Goal: Check status: Check status

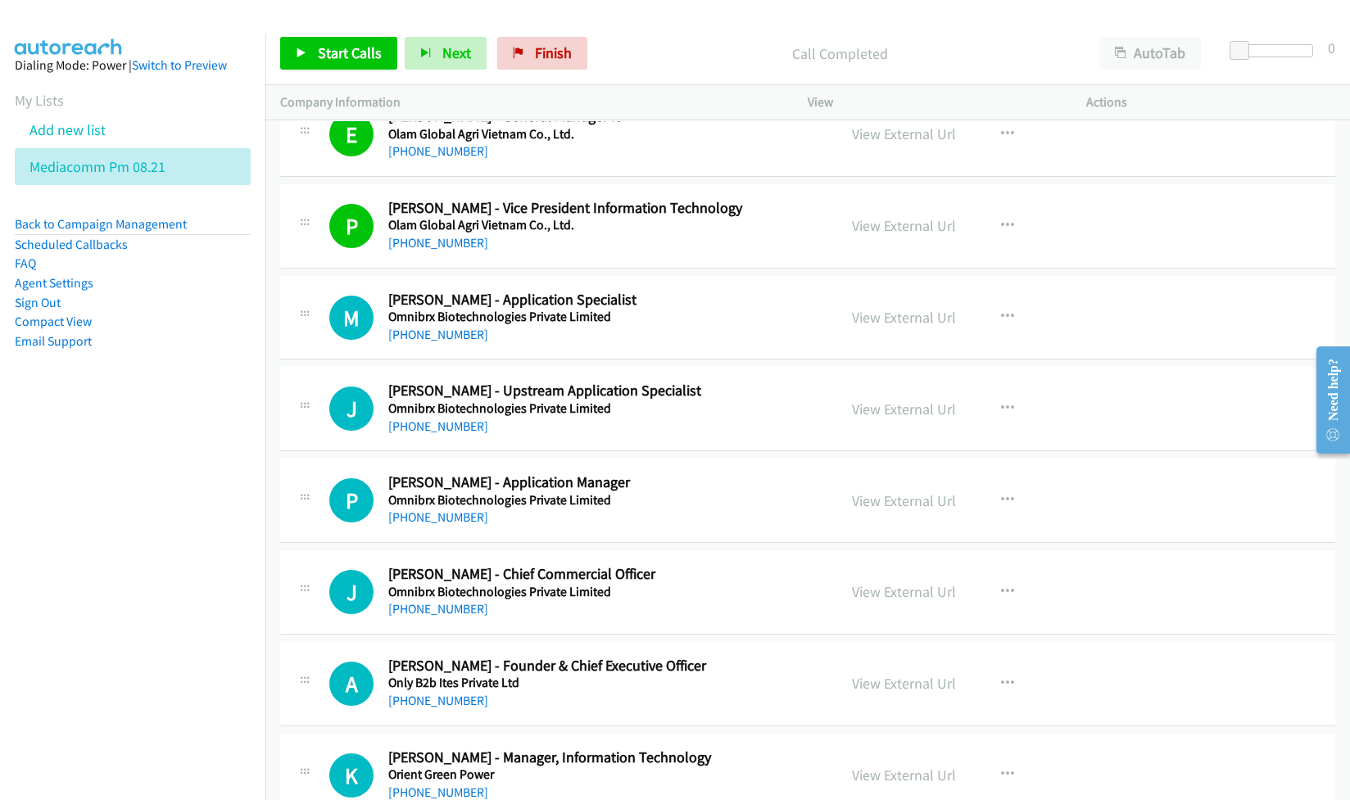
scroll to position [6879, 0]
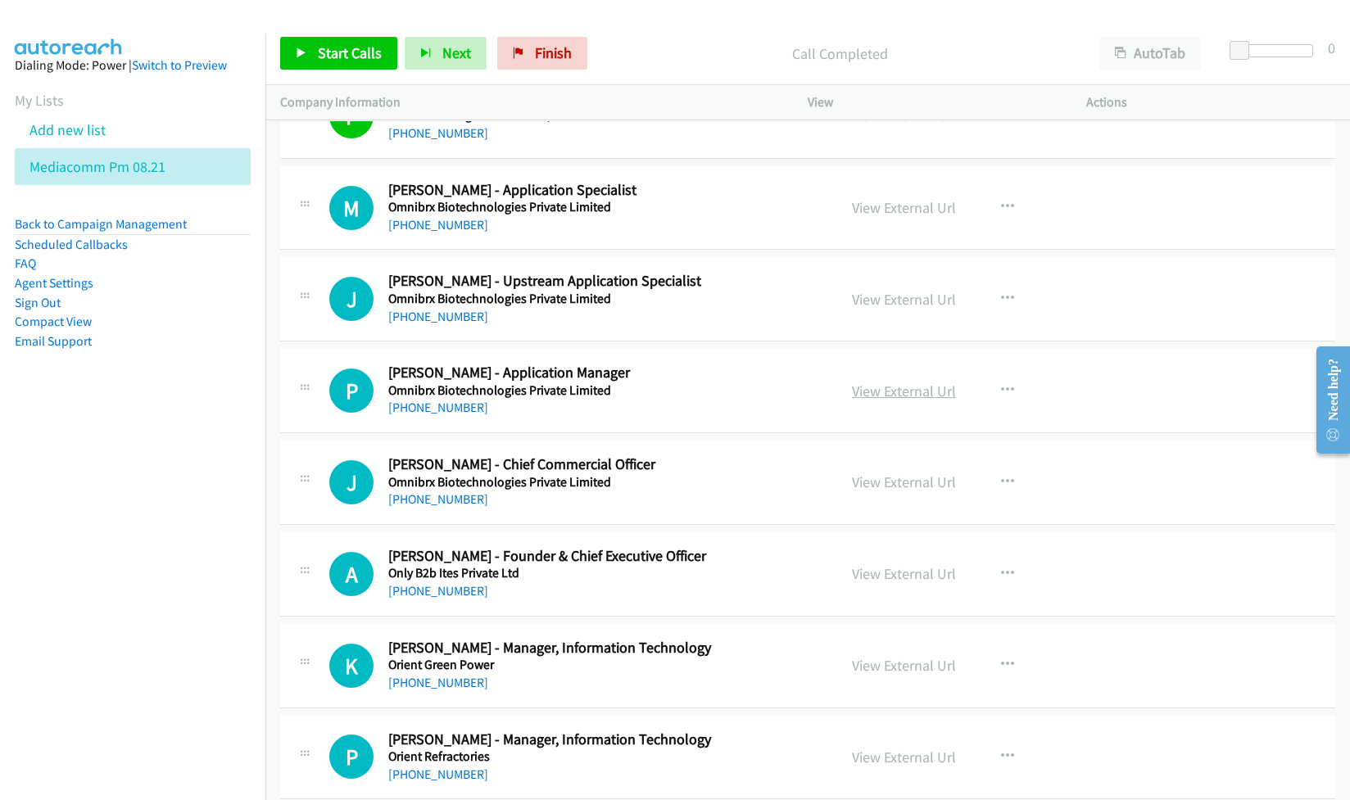
click at [878, 400] on link "View External Url" at bounding box center [904, 391] width 104 height 19
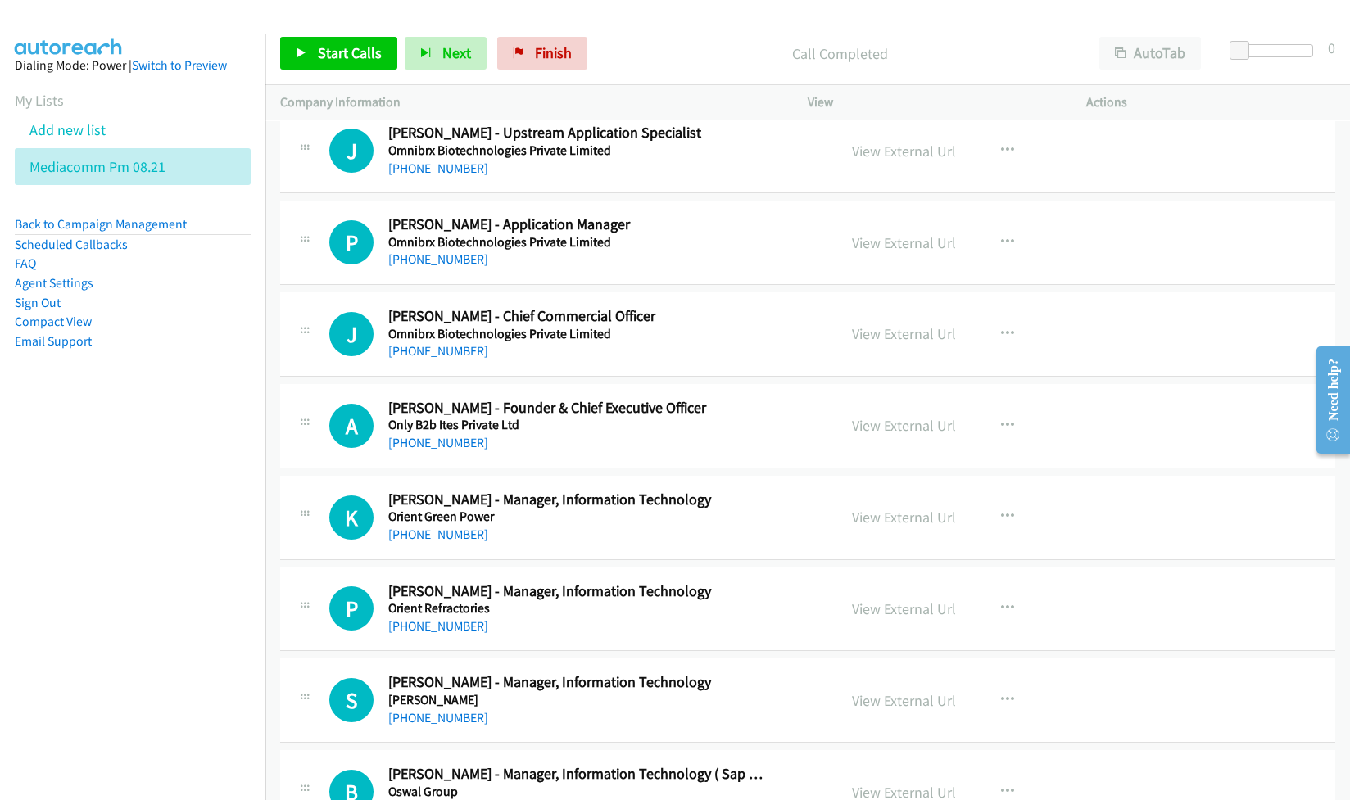
scroll to position [7097, 0]
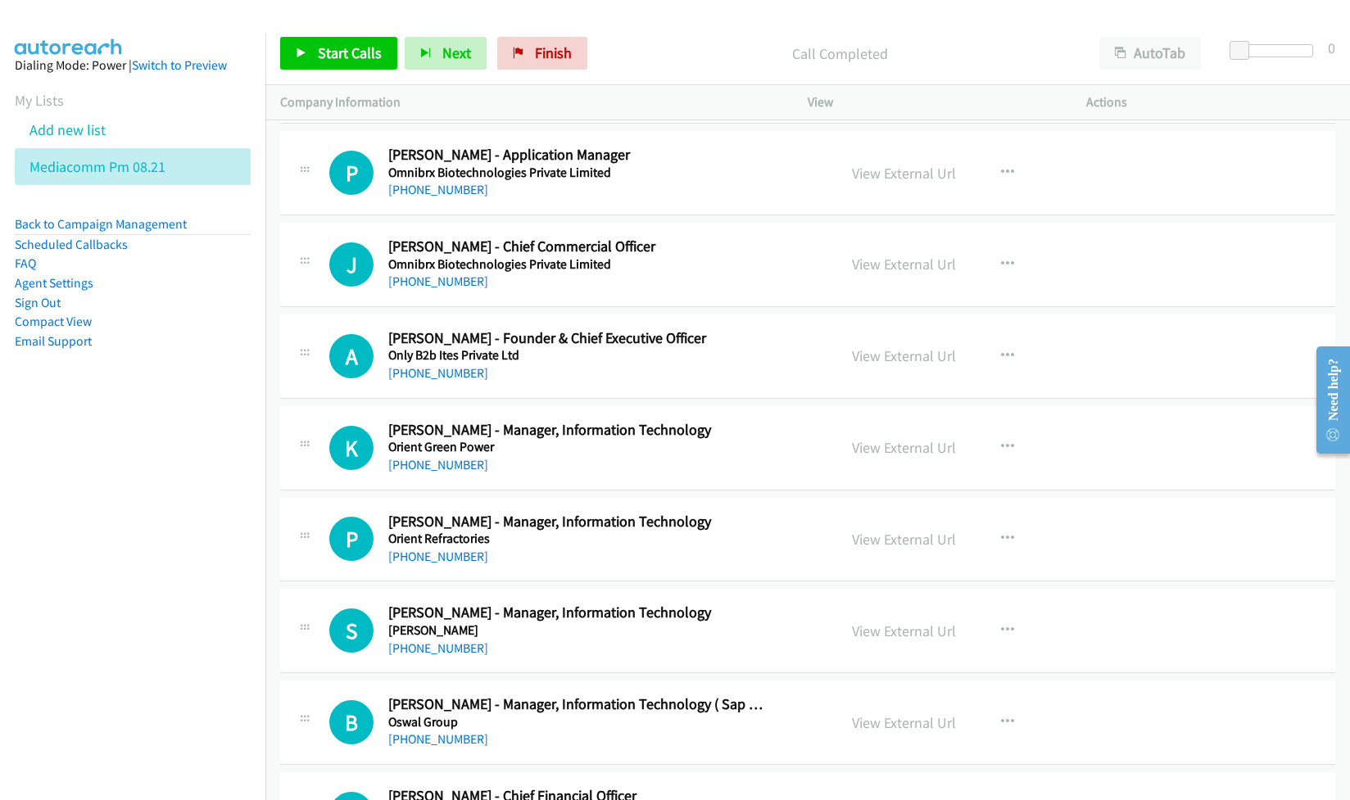
drag, startPoint x: 875, startPoint y: 380, endPoint x: 876, endPoint y: 395, distance: 14.8
click at [894, 365] on link "View External Url" at bounding box center [904, 355] width 104 height 19
click at [889, 457] on link "View External Url" at bounding box center [904, 447] width 104 height 19
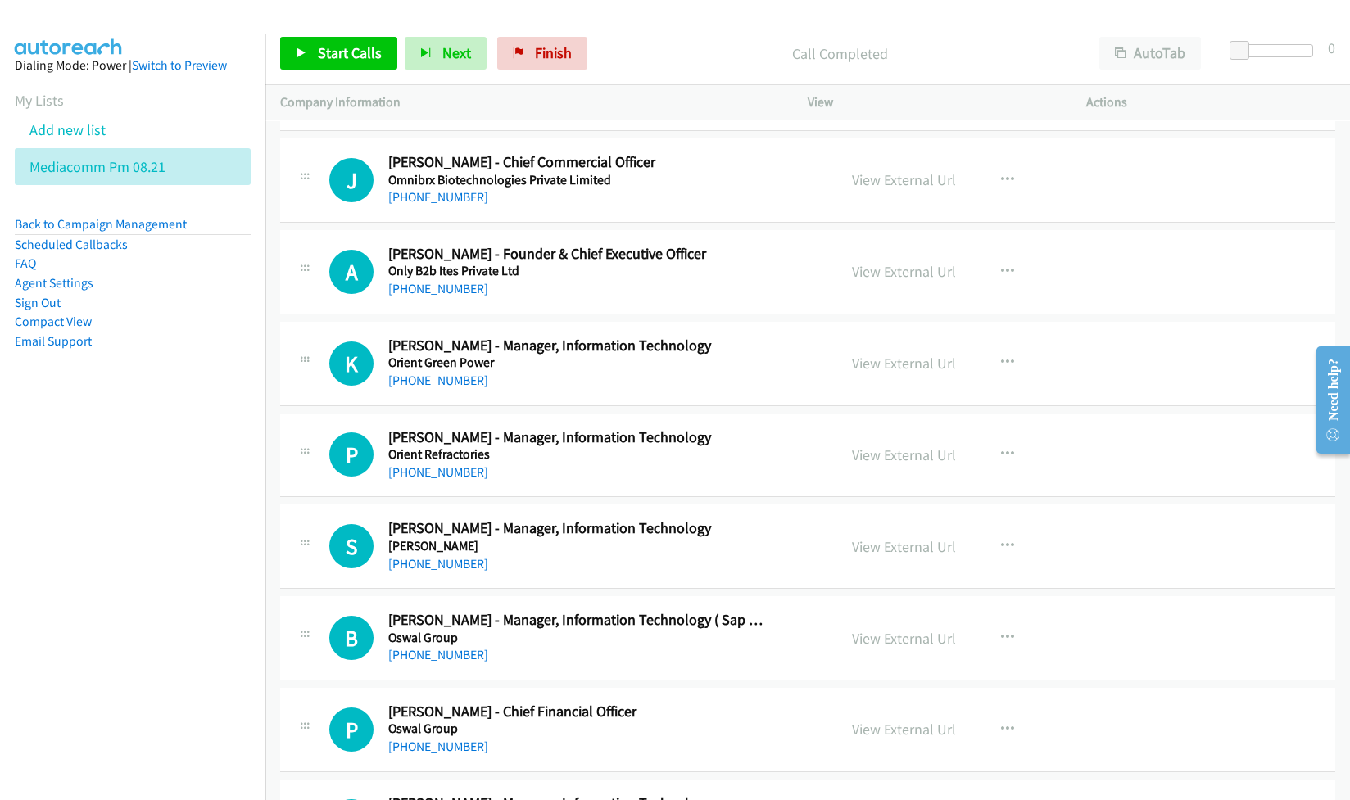
scroll to position [7207, 0]
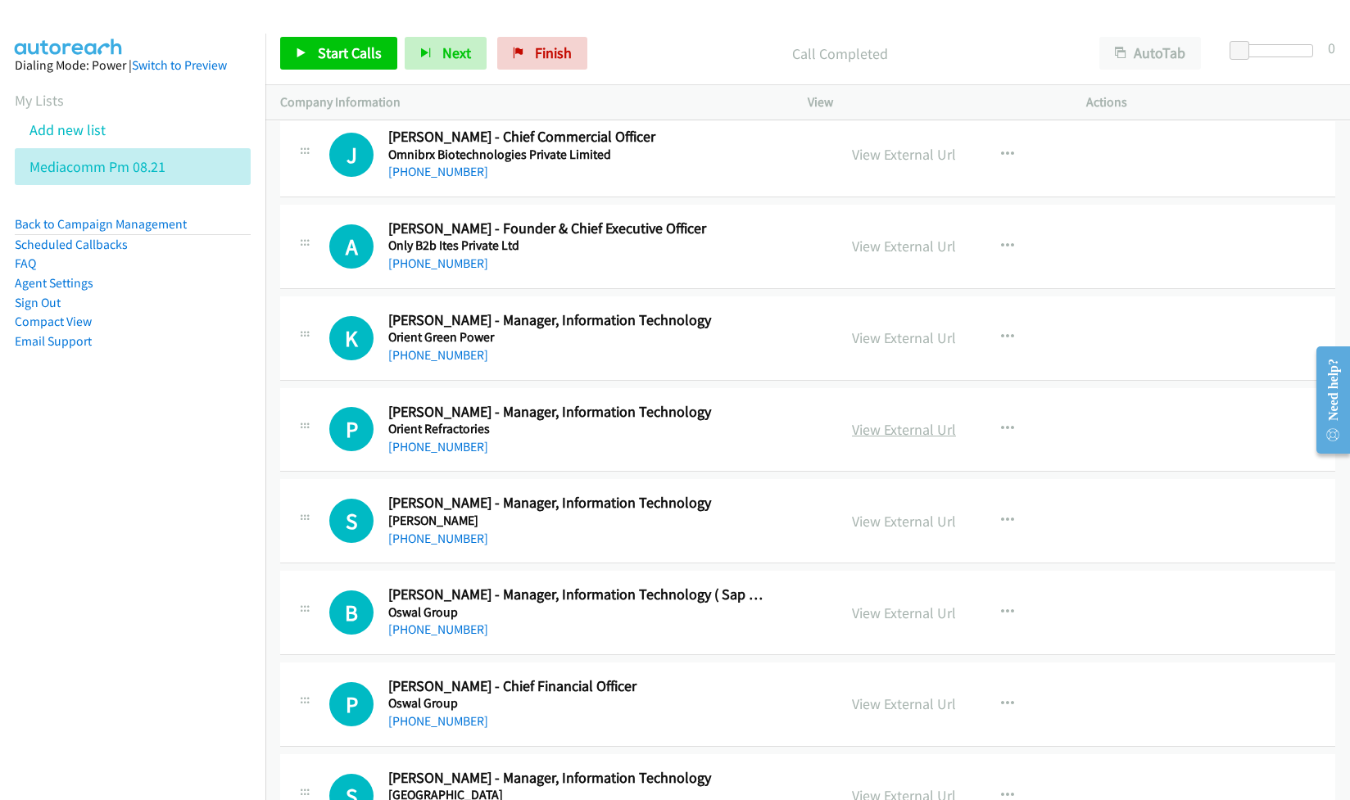
click at [869, 439] on link "View External Url" at bounding box center [904, 429] width 104 height 19
click at [883, 531] on link "View External Url" at bounding box center [904, 521] width 104 height 19
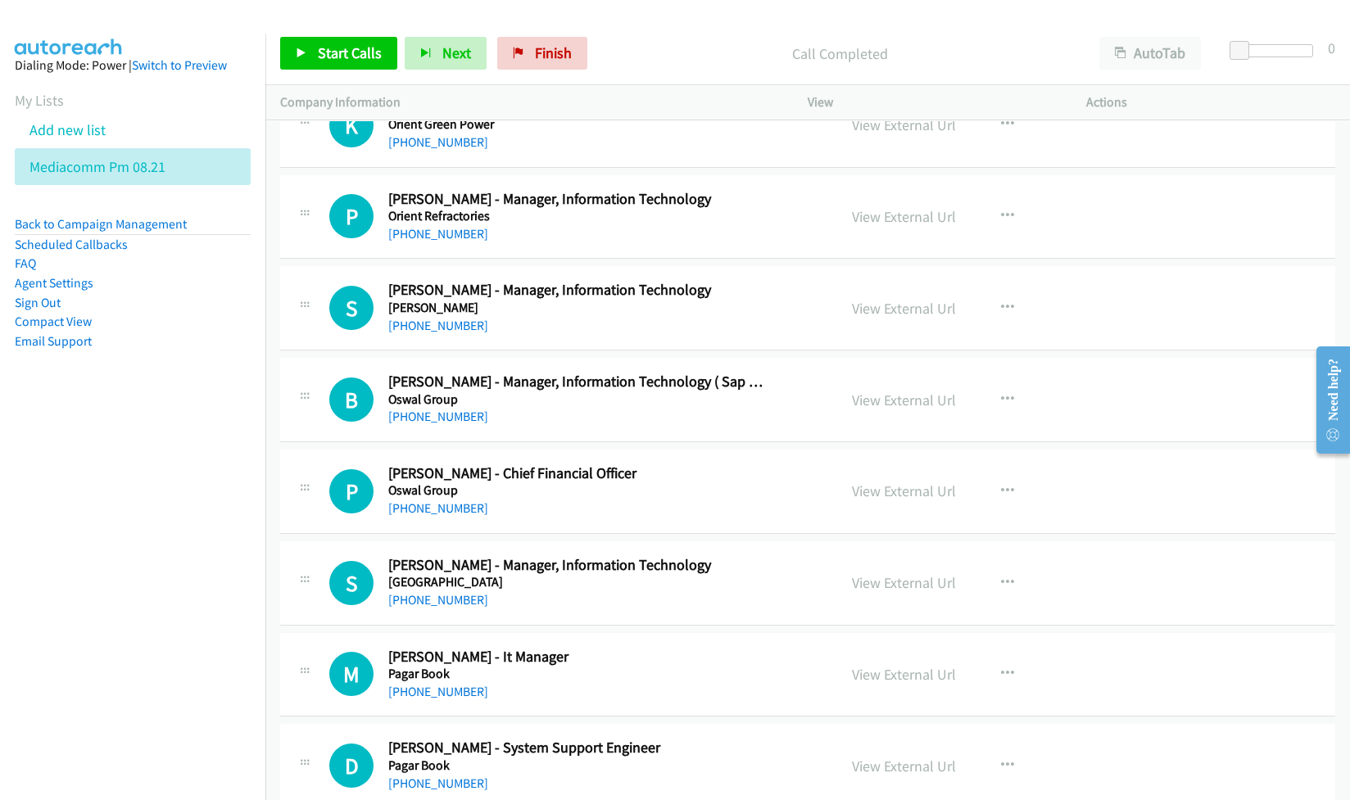
scroll to position [7424, 0]
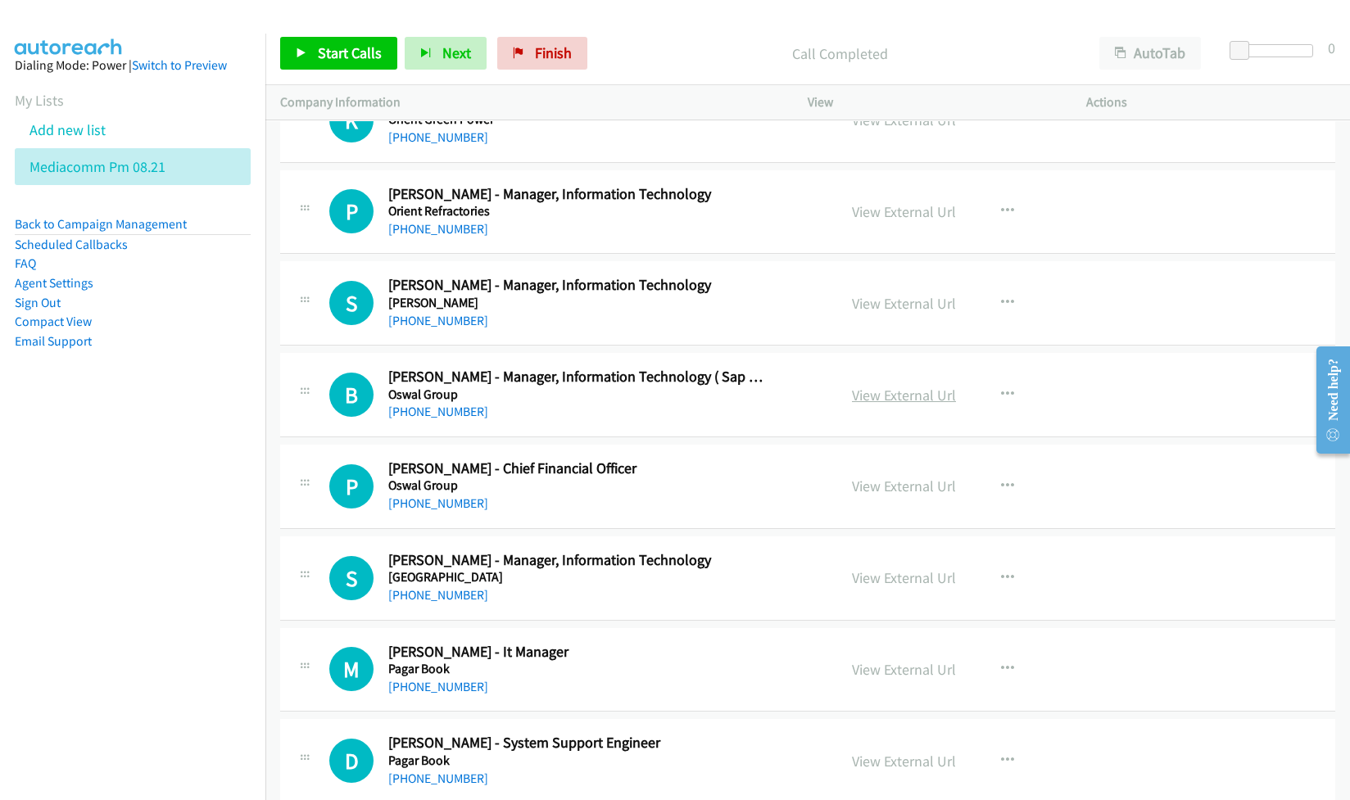
click at [902, 405] on link "View External Url" at bounding box center [904, 395] width 104 height 19
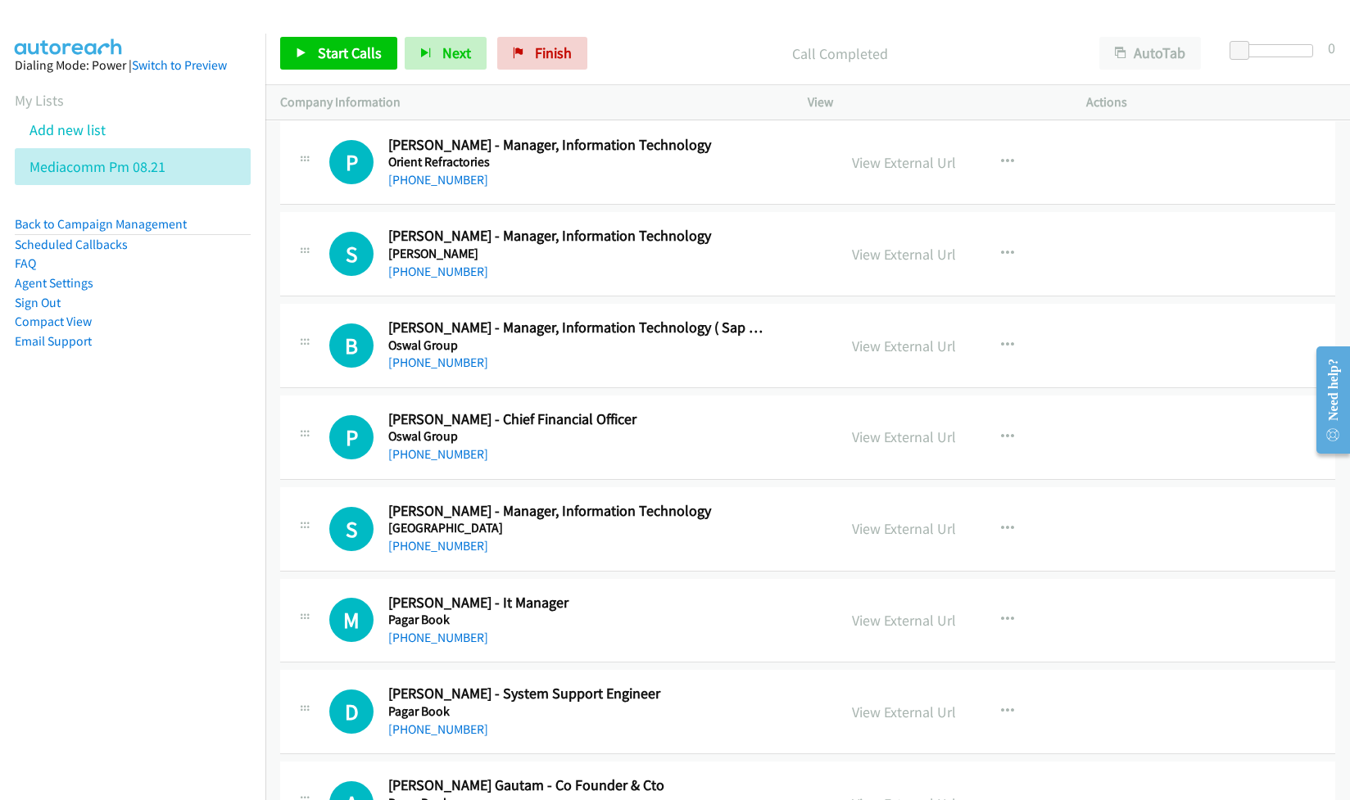
scroll to position [7534, 0]
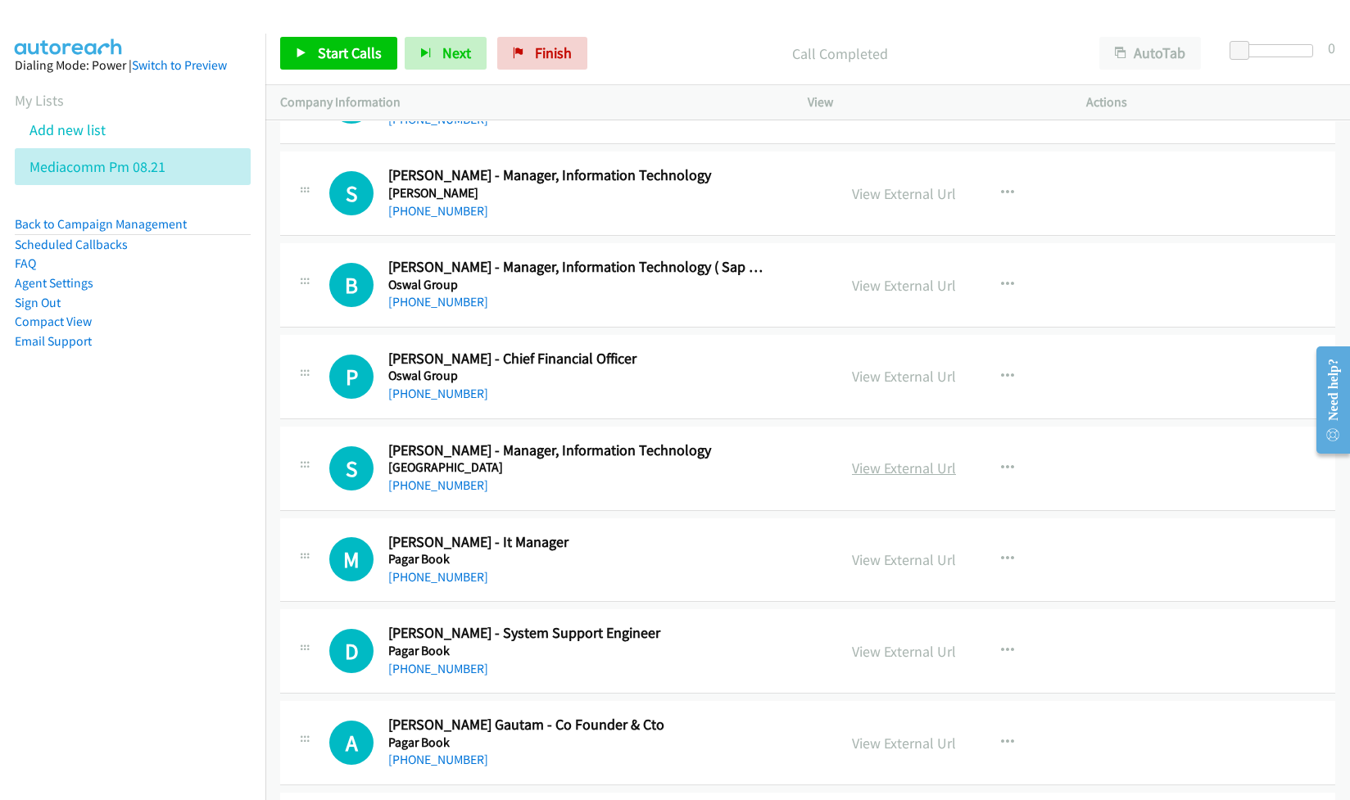
click at [879, 477] on link "View External Url" at bounding box center [904, 468] width 104 height 19
click at [898, 569] on link "View External Url" at bounding box center [904, 559] width 104 height 19
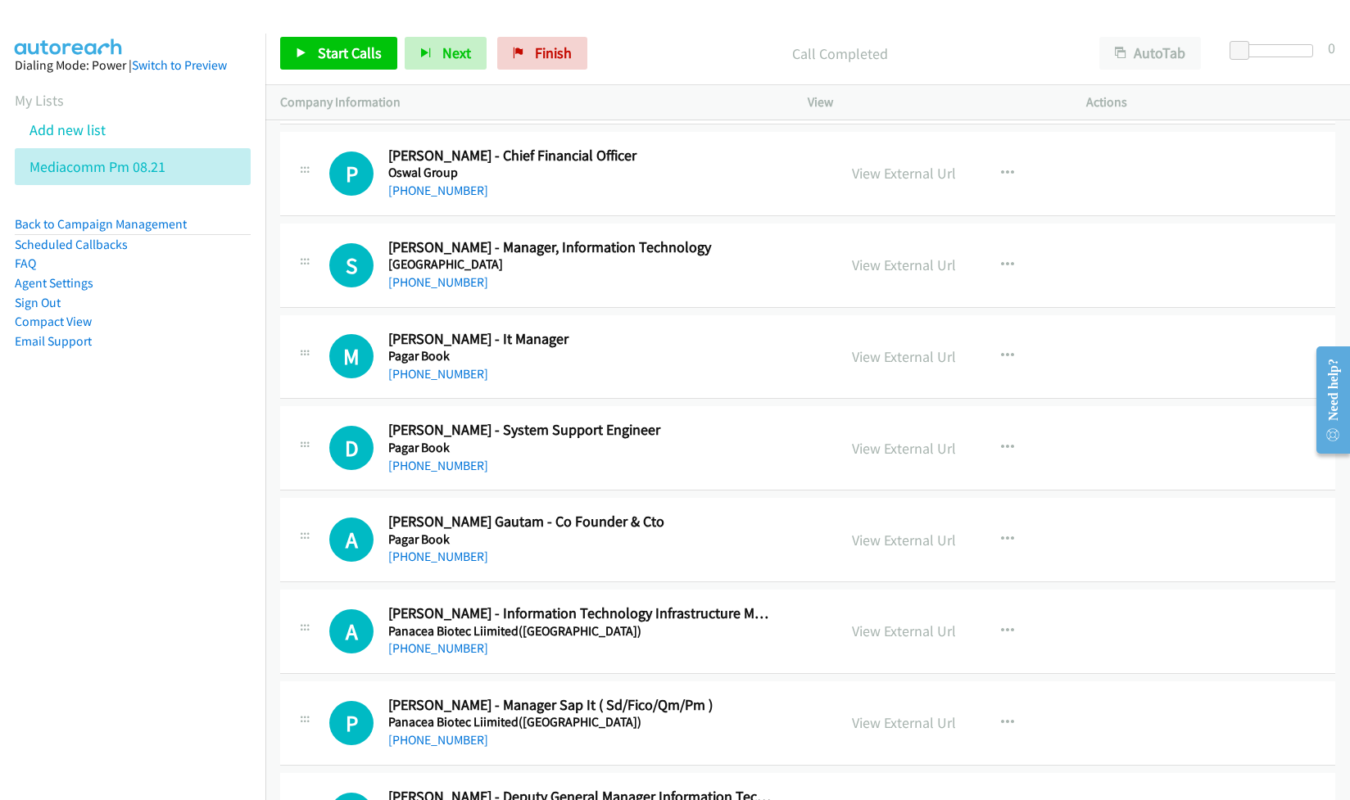
scroll to position [7752, 0]
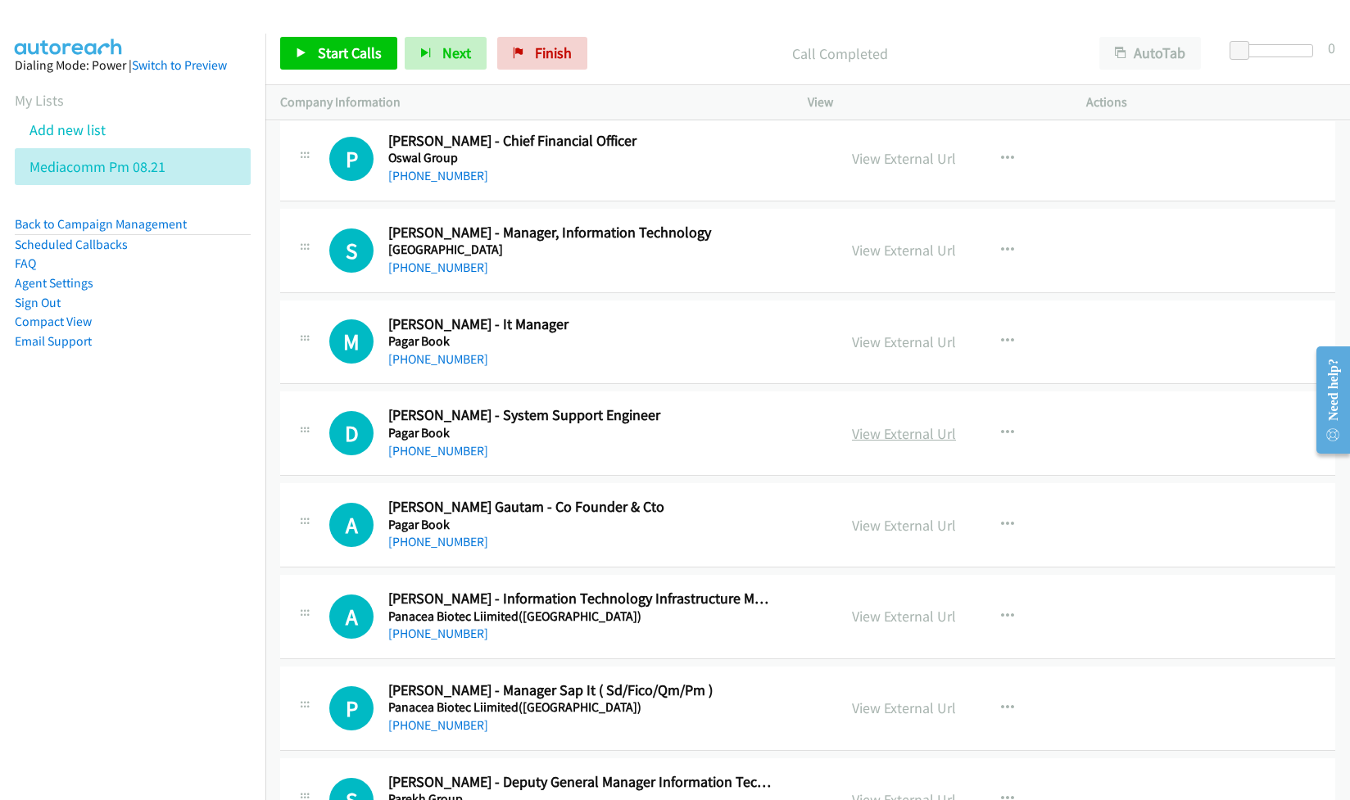
click at [901, 443] on link "View External Url" at bounding box center [904, 433] width 104 height 19
click at [884, 535] on link "View External Url" at bounding box center [904, 525] width 104 height 19
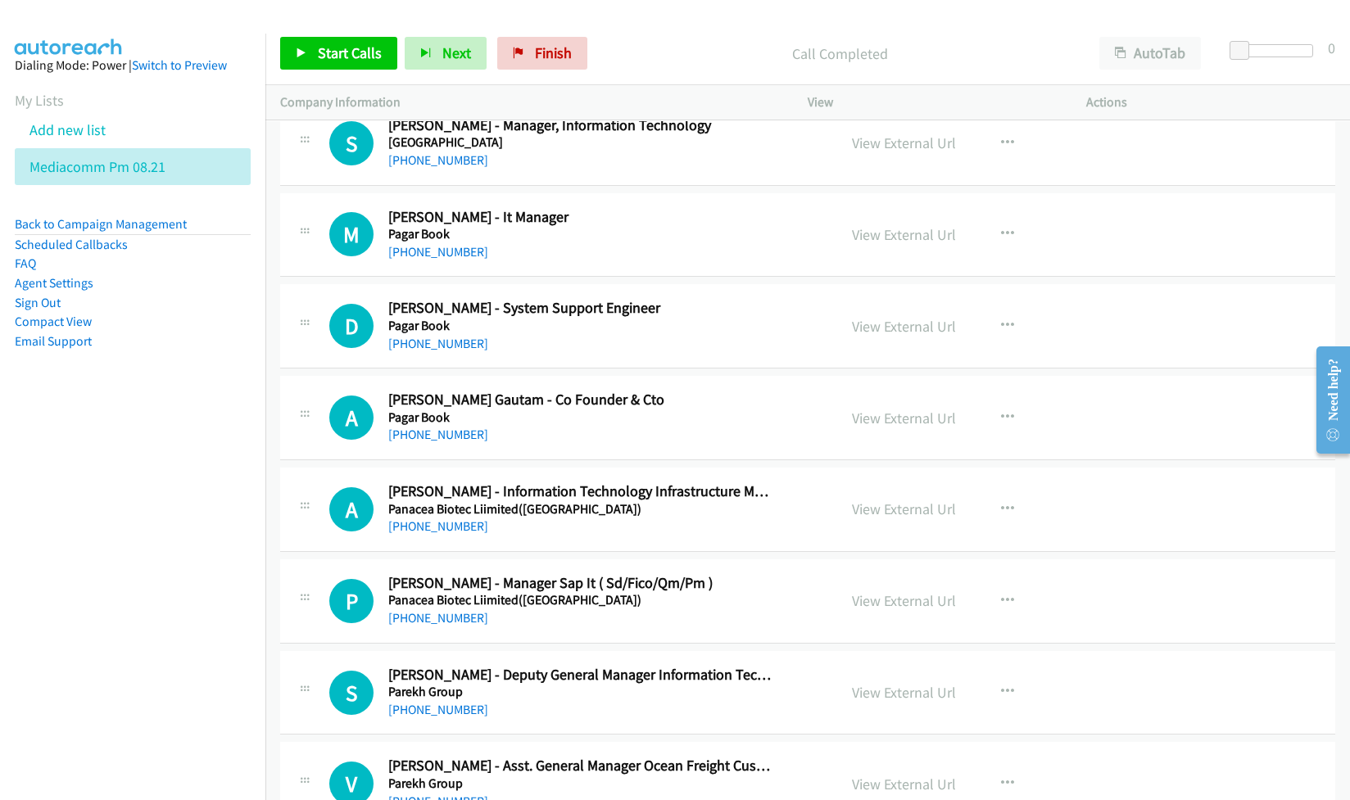
scroll to position [7862, 0]
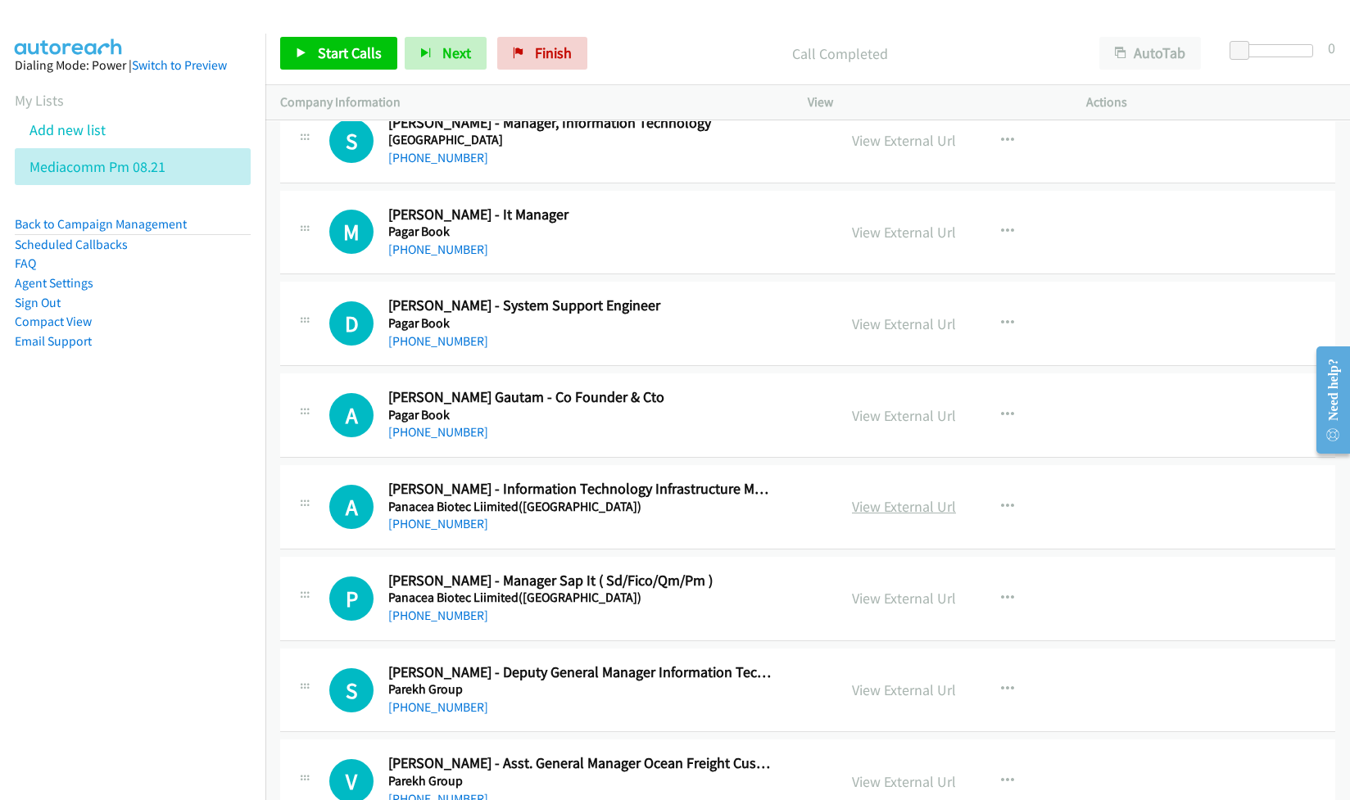
click at [865, 516] on link "View External Url" at bounding box center [904, 506] width 104 height 19
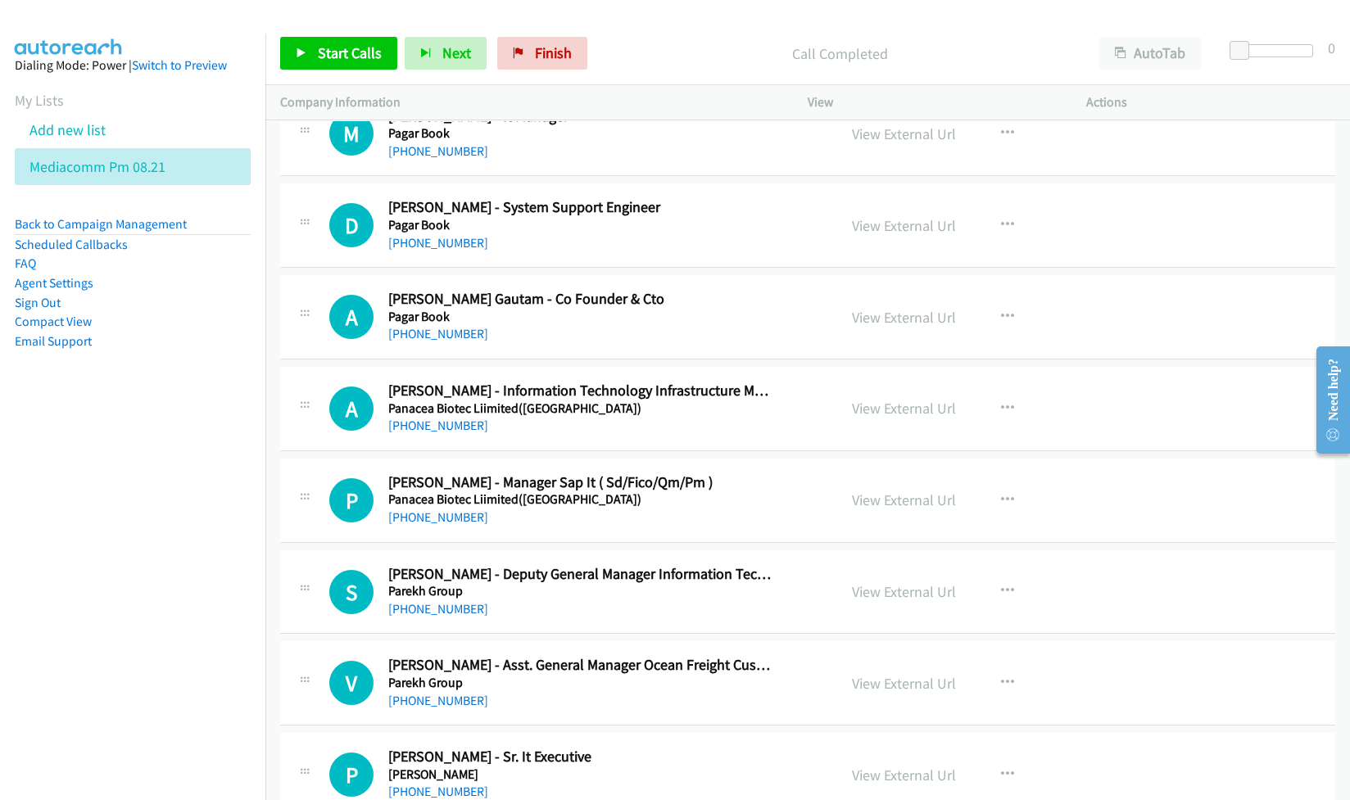
scroll to position [7971, 0]
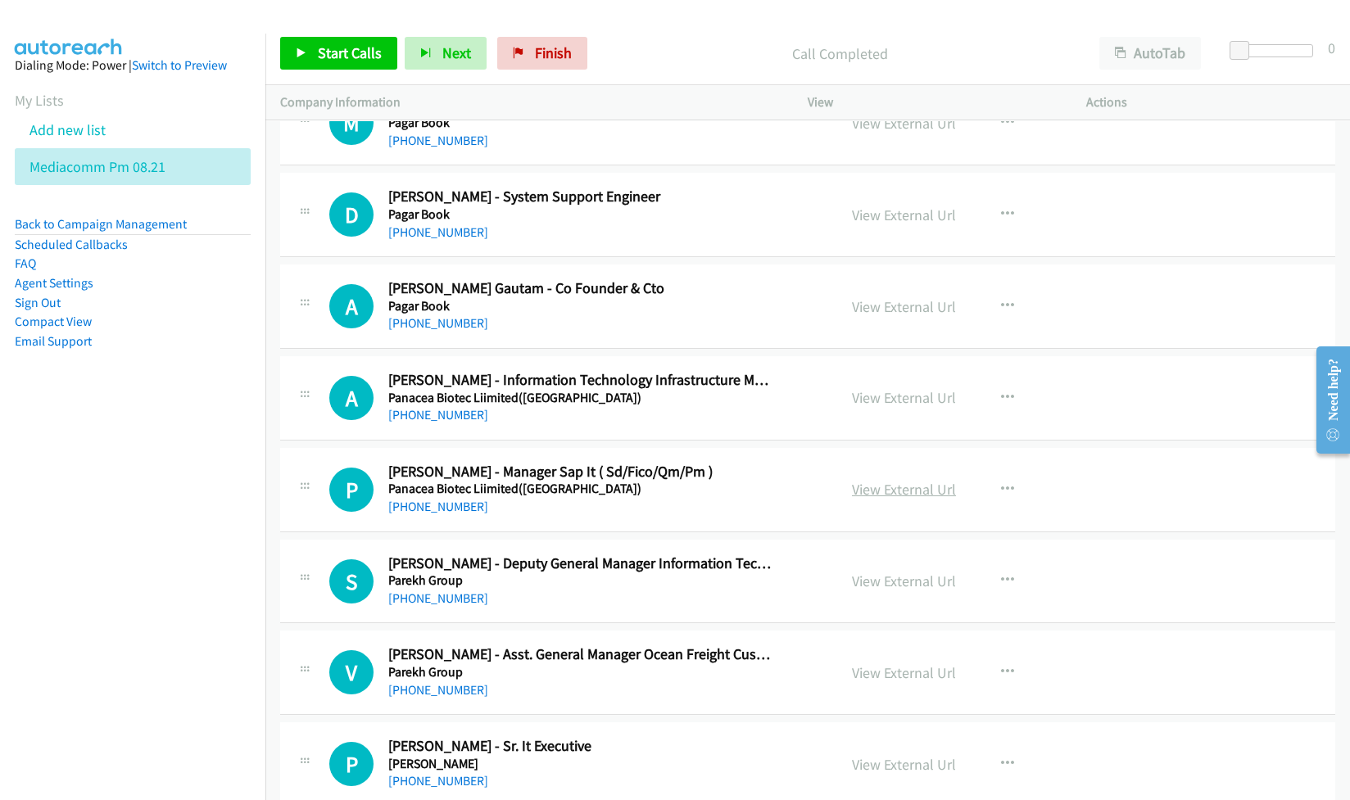
click at [883, 499] on link "View External Url" at bounding box center [904, 489] width 104 height 19
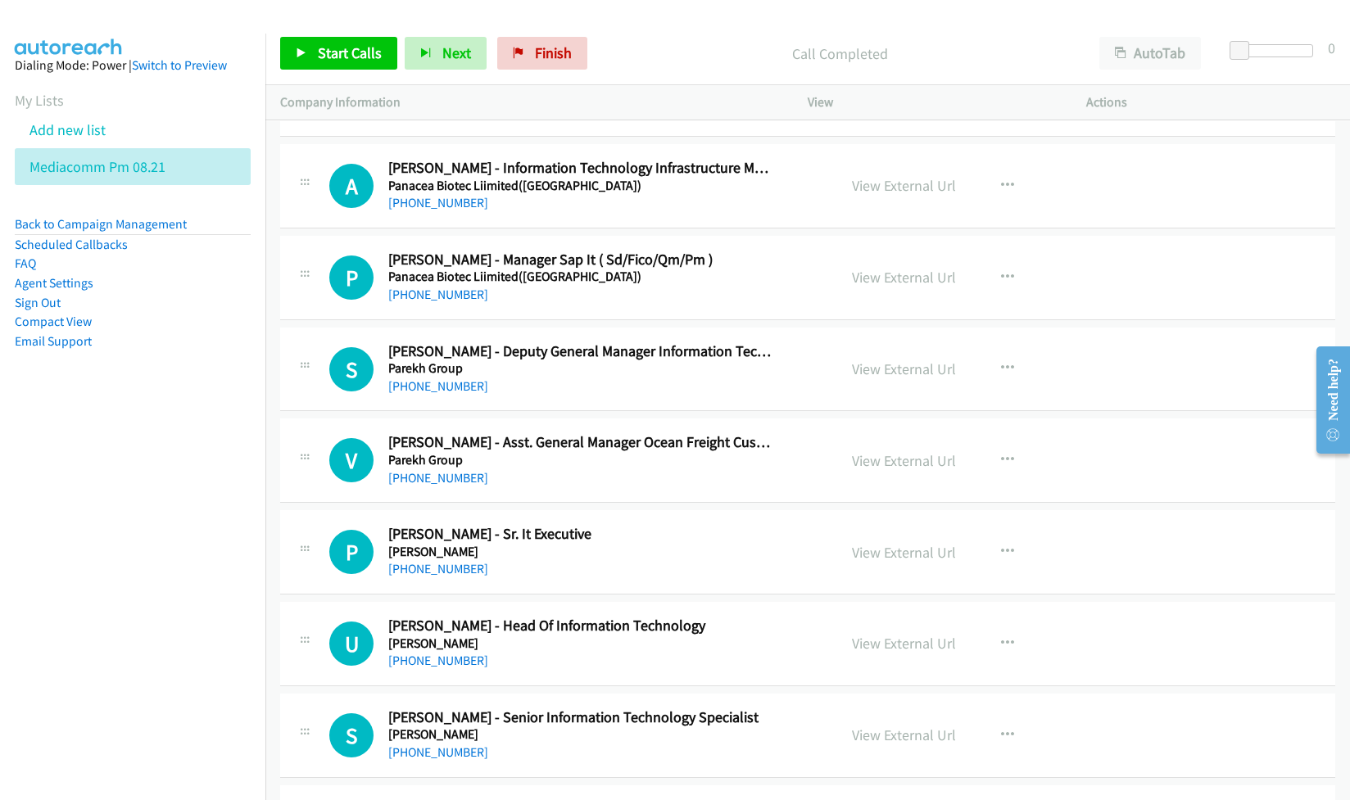
scroll to position [8189, 0]
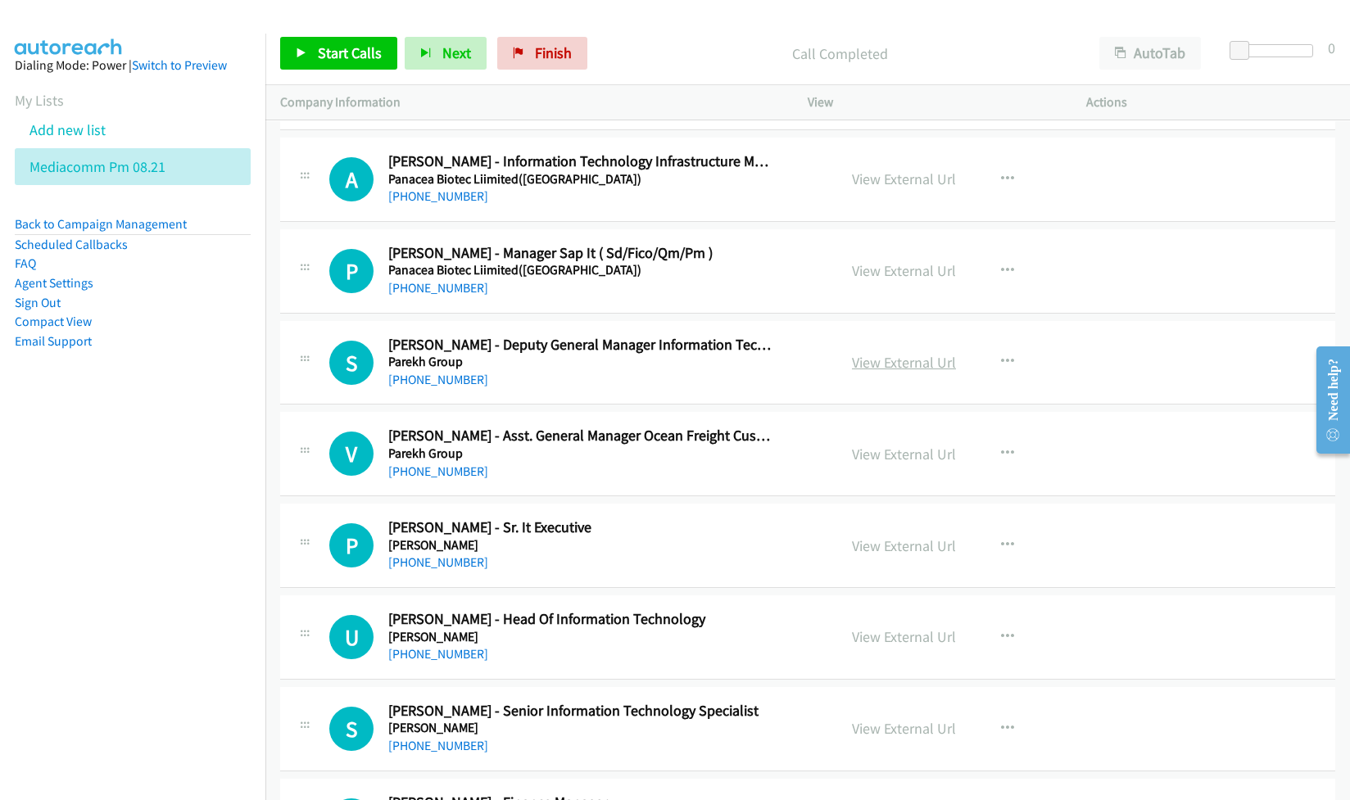
click at [875, 372] on link "View External Url" at bounding box center [904, 362] width 104 height 19
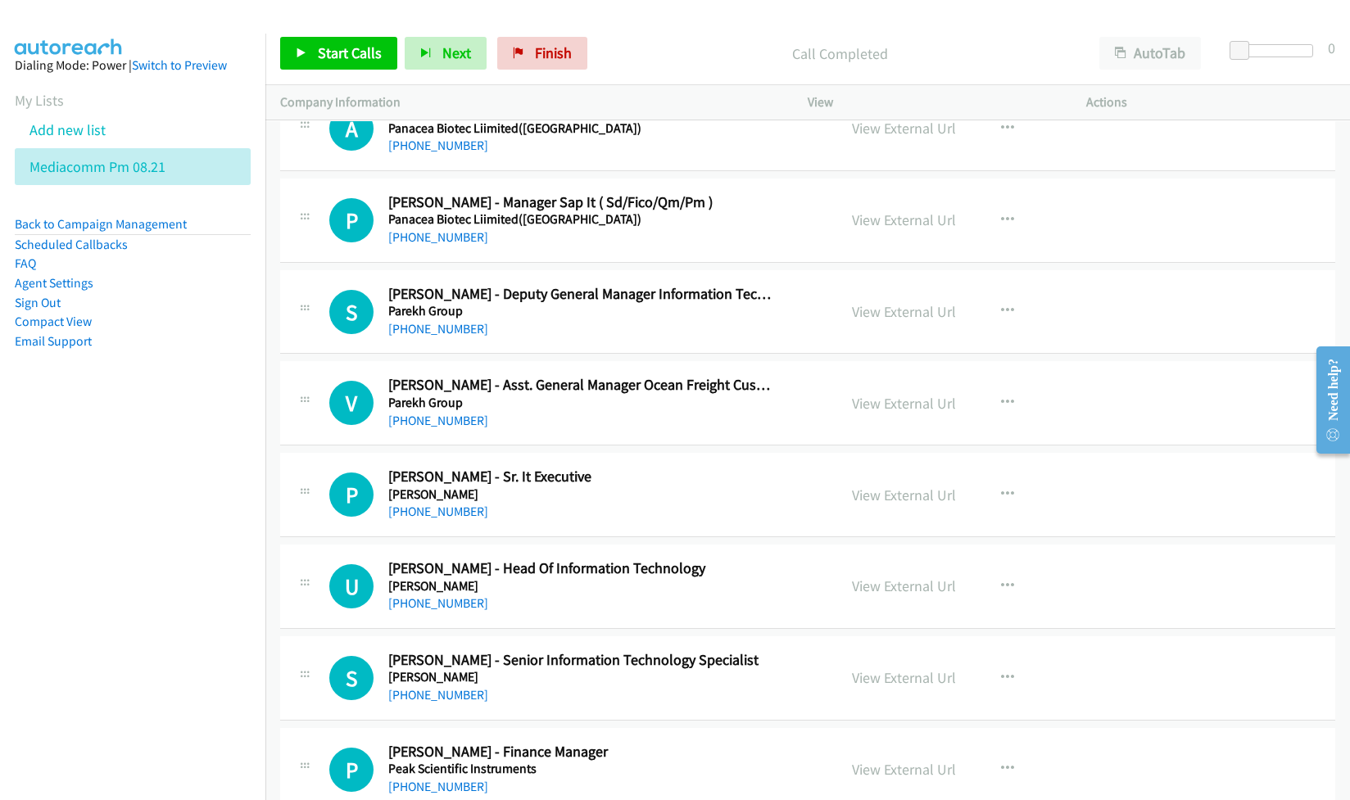
scroll to position [8298, 0]
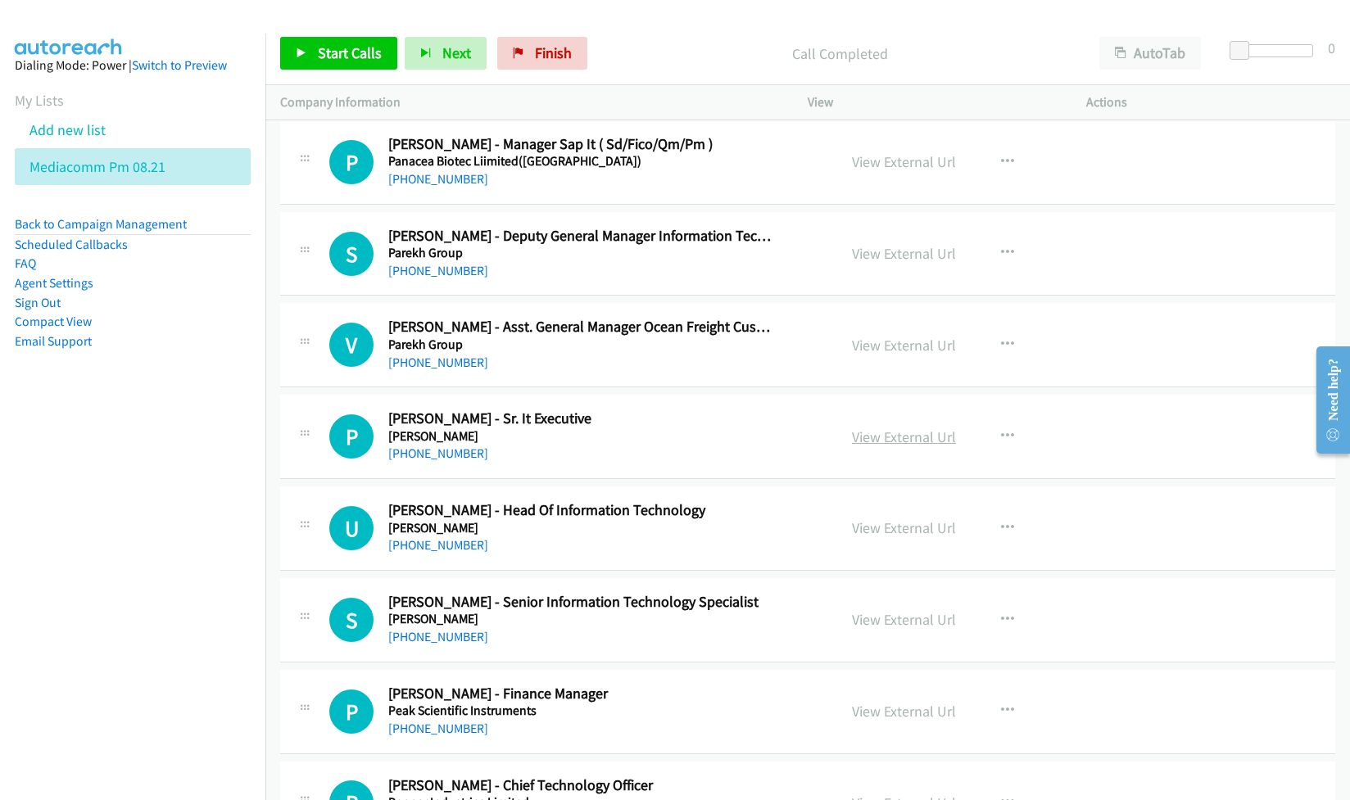
click at [876, 446] on link "View External Url" at bounding box center [904, 436] width 104 height 19
click at [882, 537] on link "View External Url" at bounding box center [904, 527] width 104 height 19
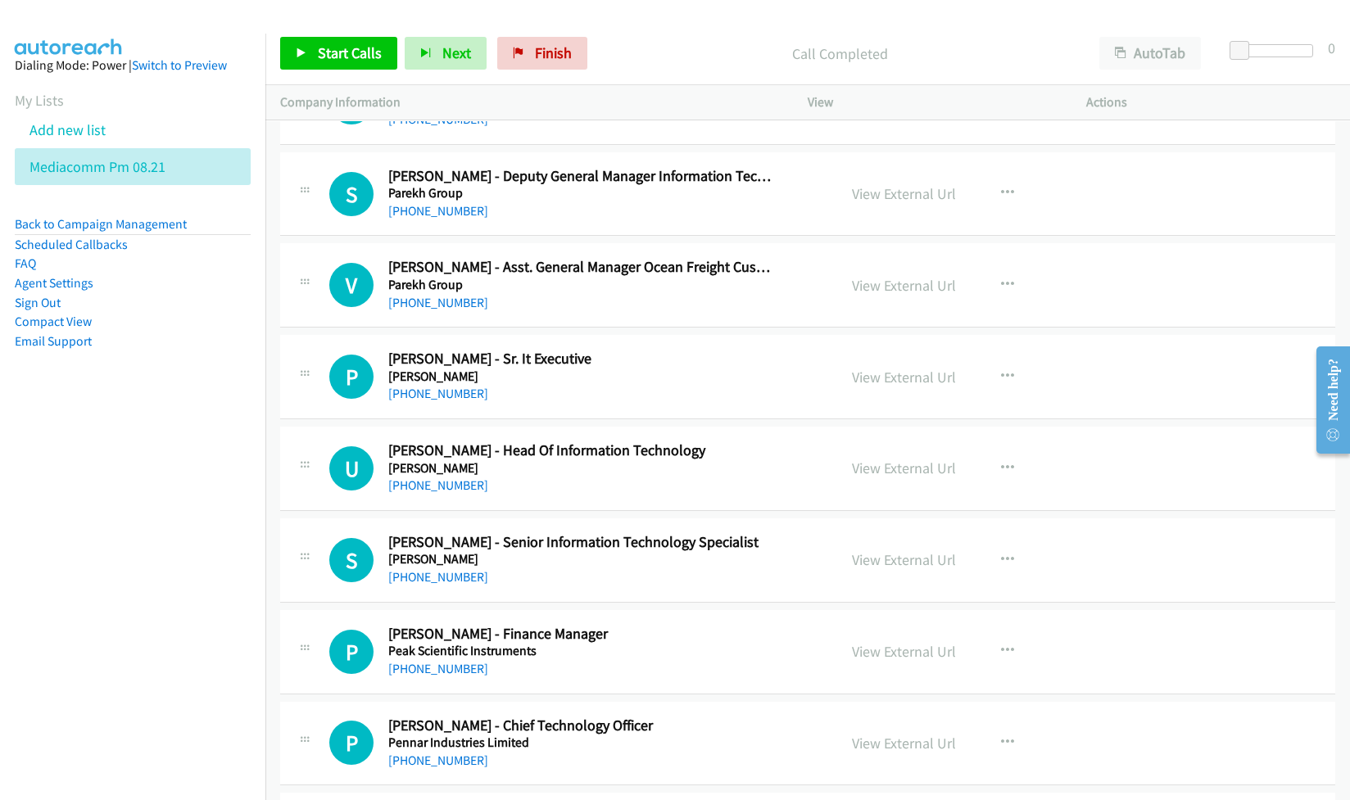
scroll to position [8407, 0]
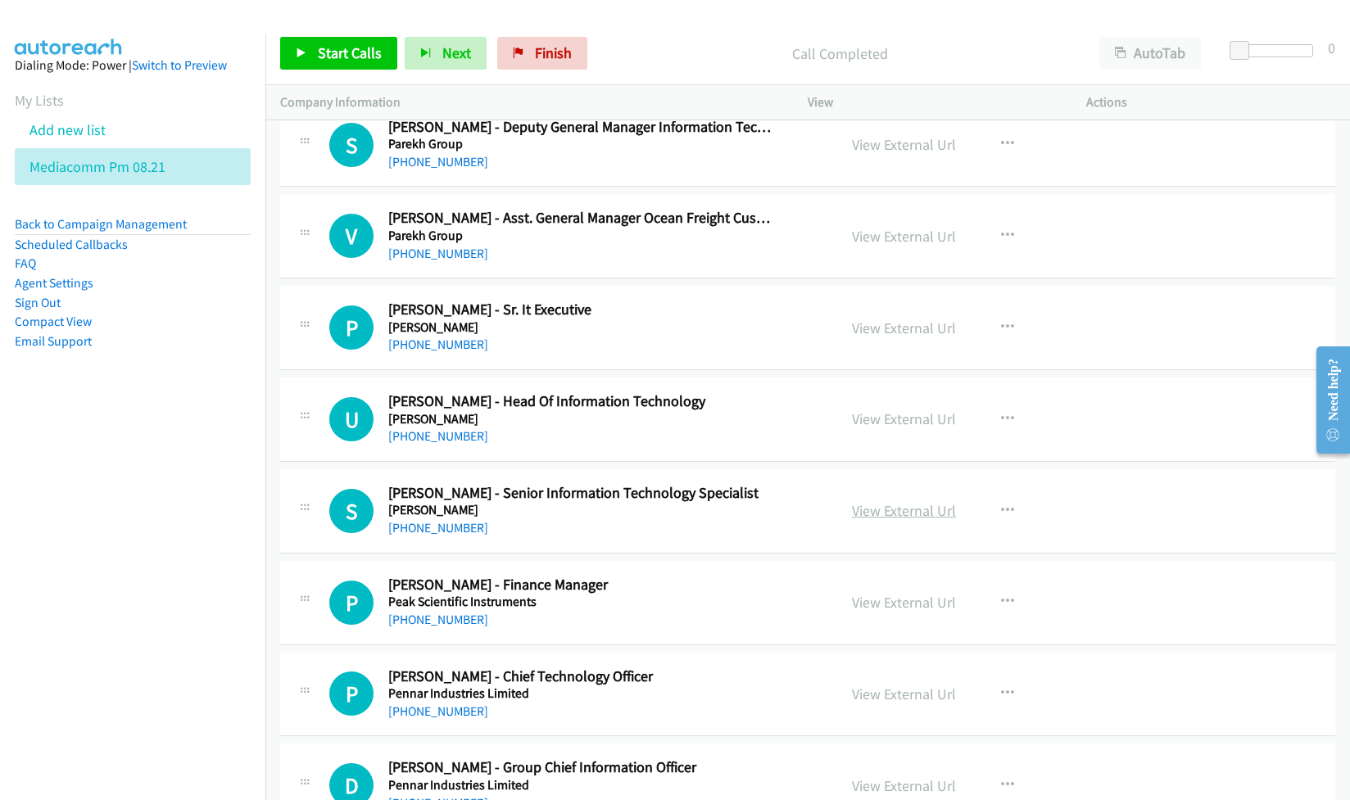
click at [860, 520] on link "View External Url" at bounding box center [904, 510] width 104 height 19
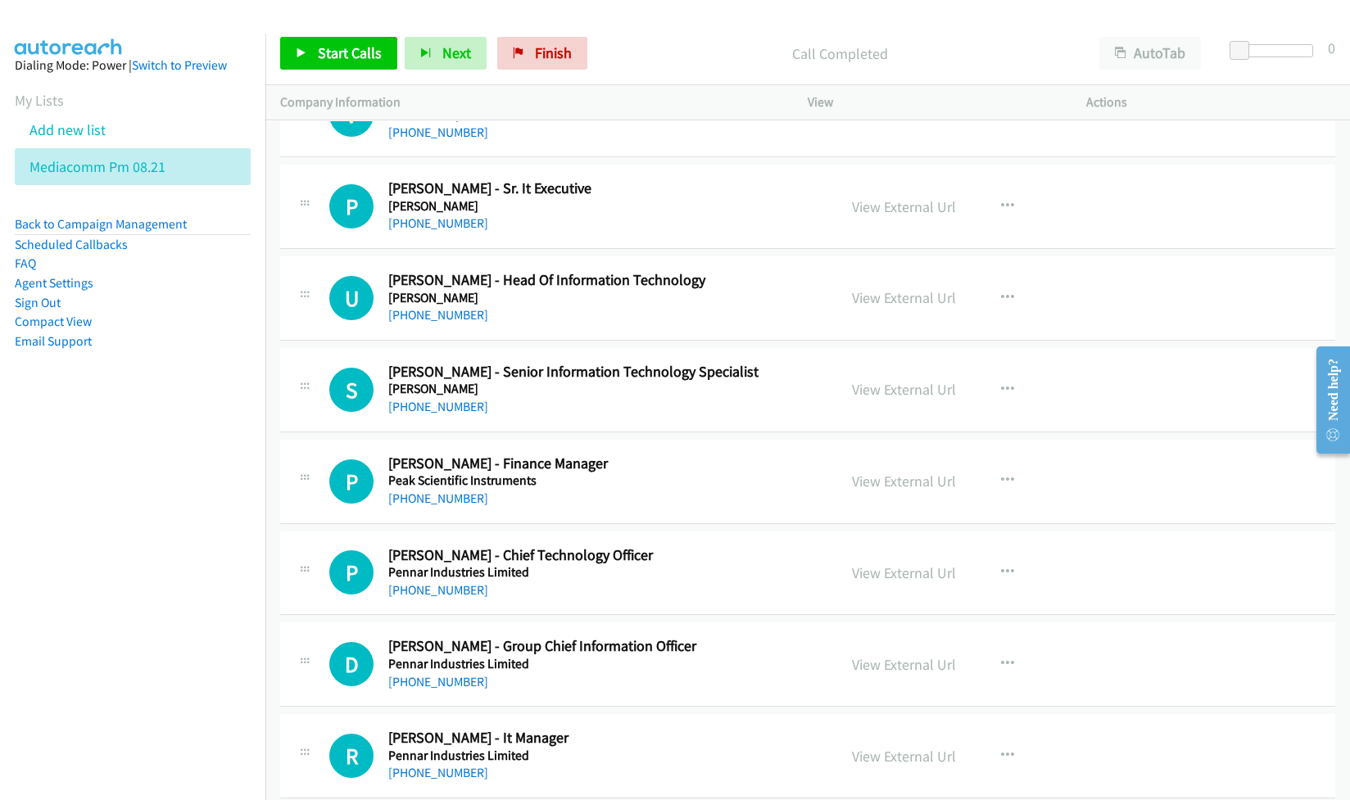
scroll to position [8735, 0]
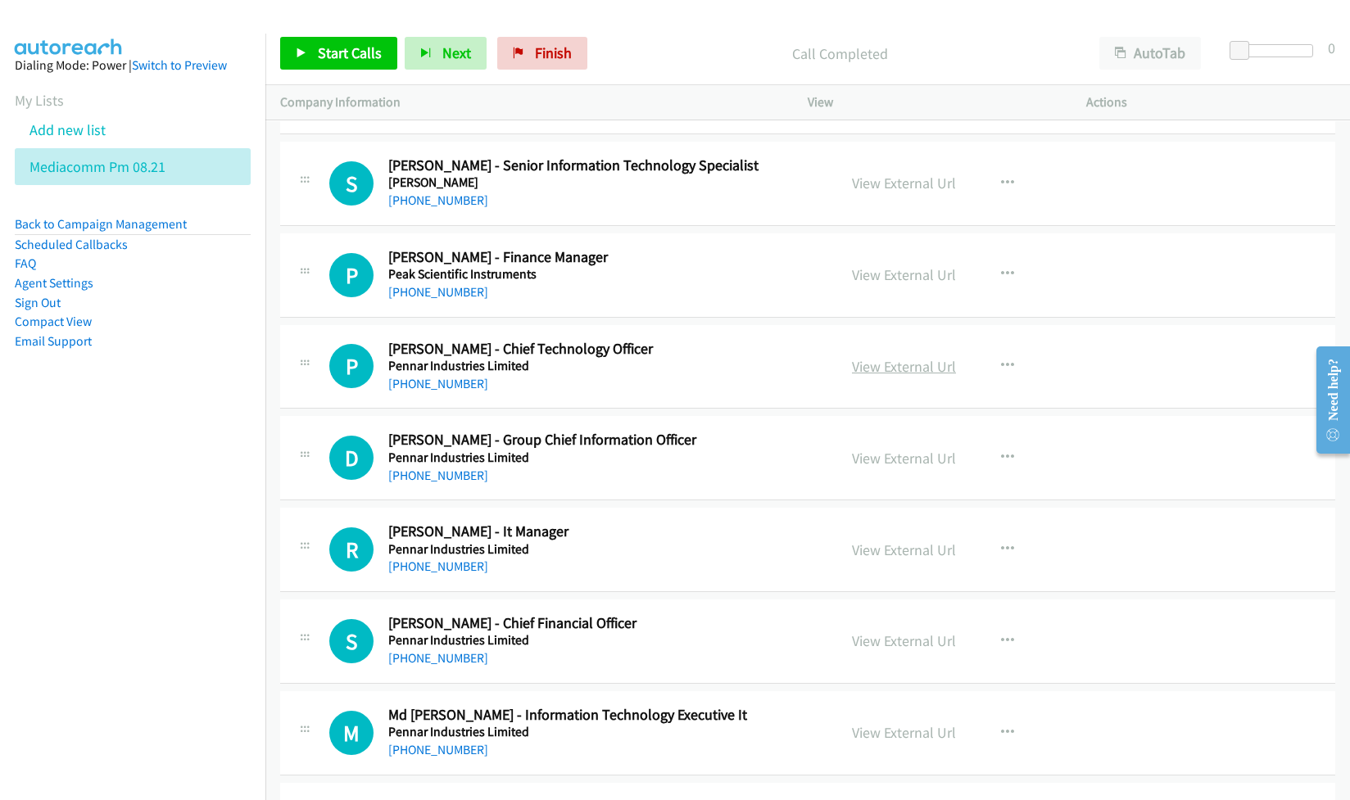
click at [889, 376] on link "View External Url" at bounding box center [904, 366] width 104 height 19
click at [888, 468] on link "View External Url" at bounding box center [904, 458] width 104 height 19
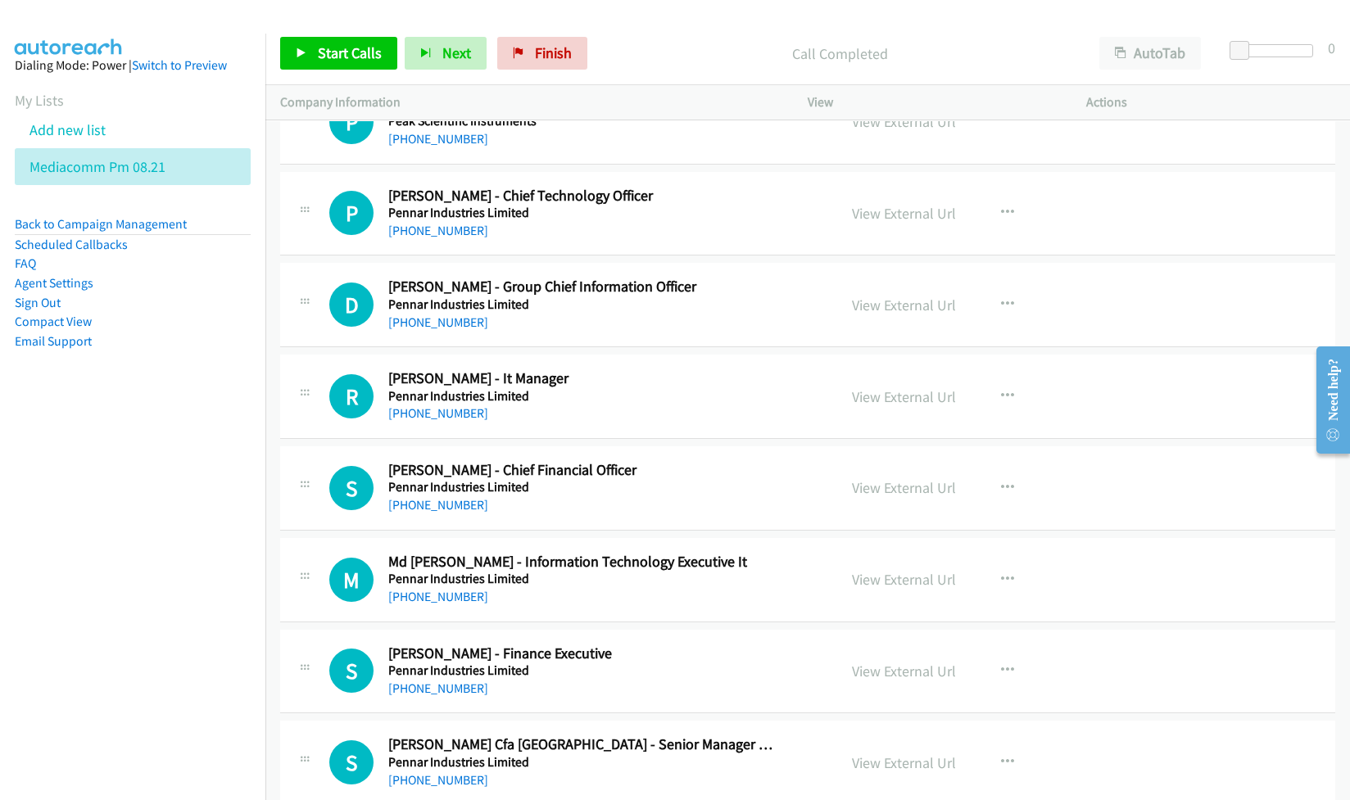
scroll to position [8953, 0]
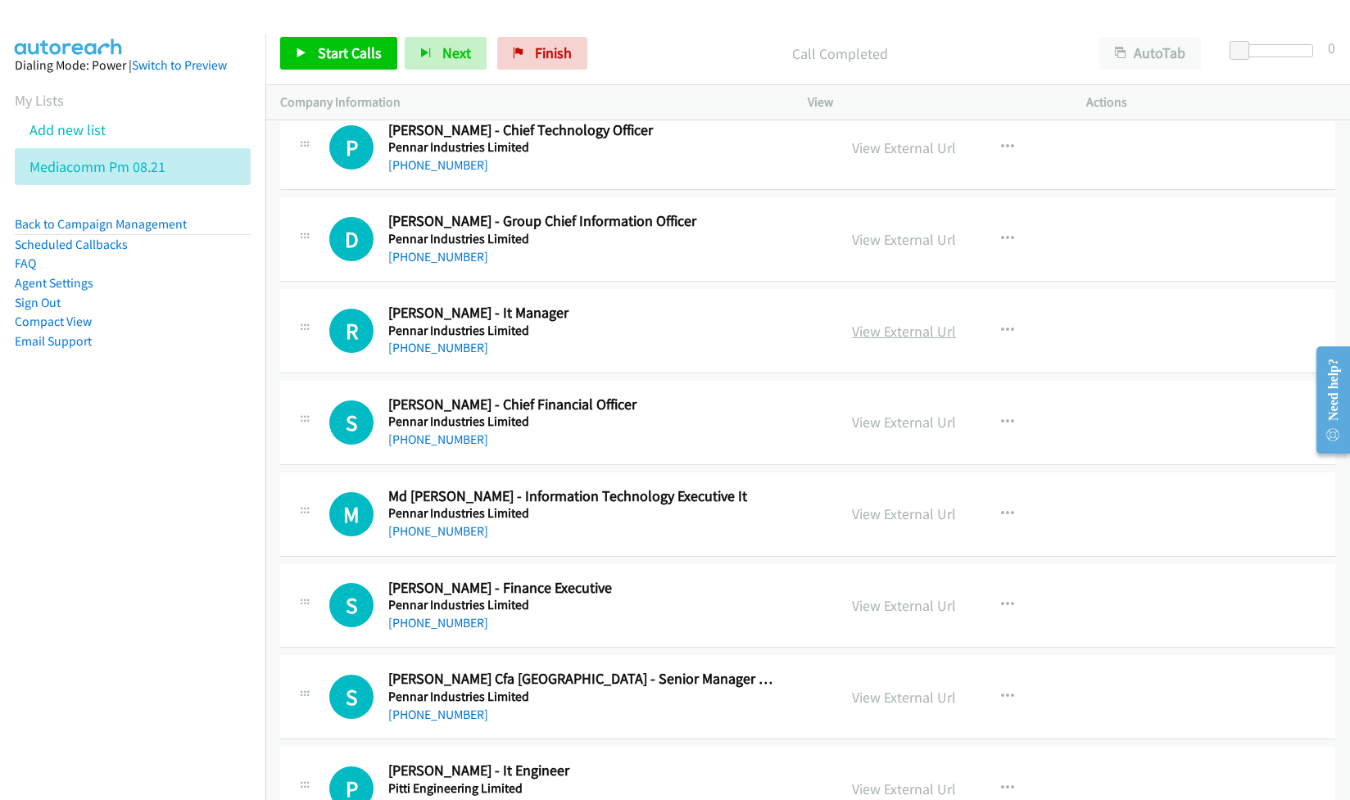
click at [892, 341] on link "View External Url" at bounding box center [904, 331] width 104 height 19
click at [870, 523] on link "View External Url" at bounding box center [904, 513] width 104 height 19
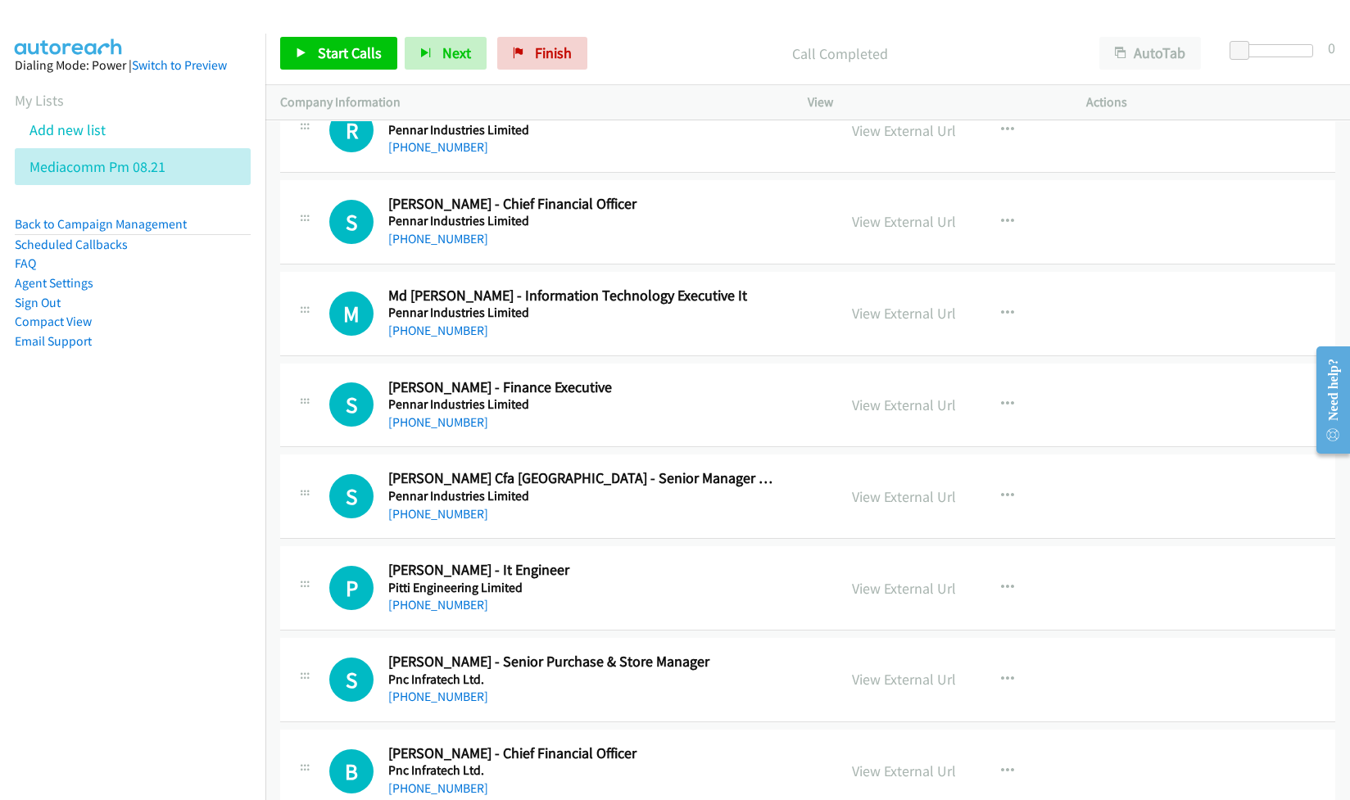
scroll to position [9172, 0]
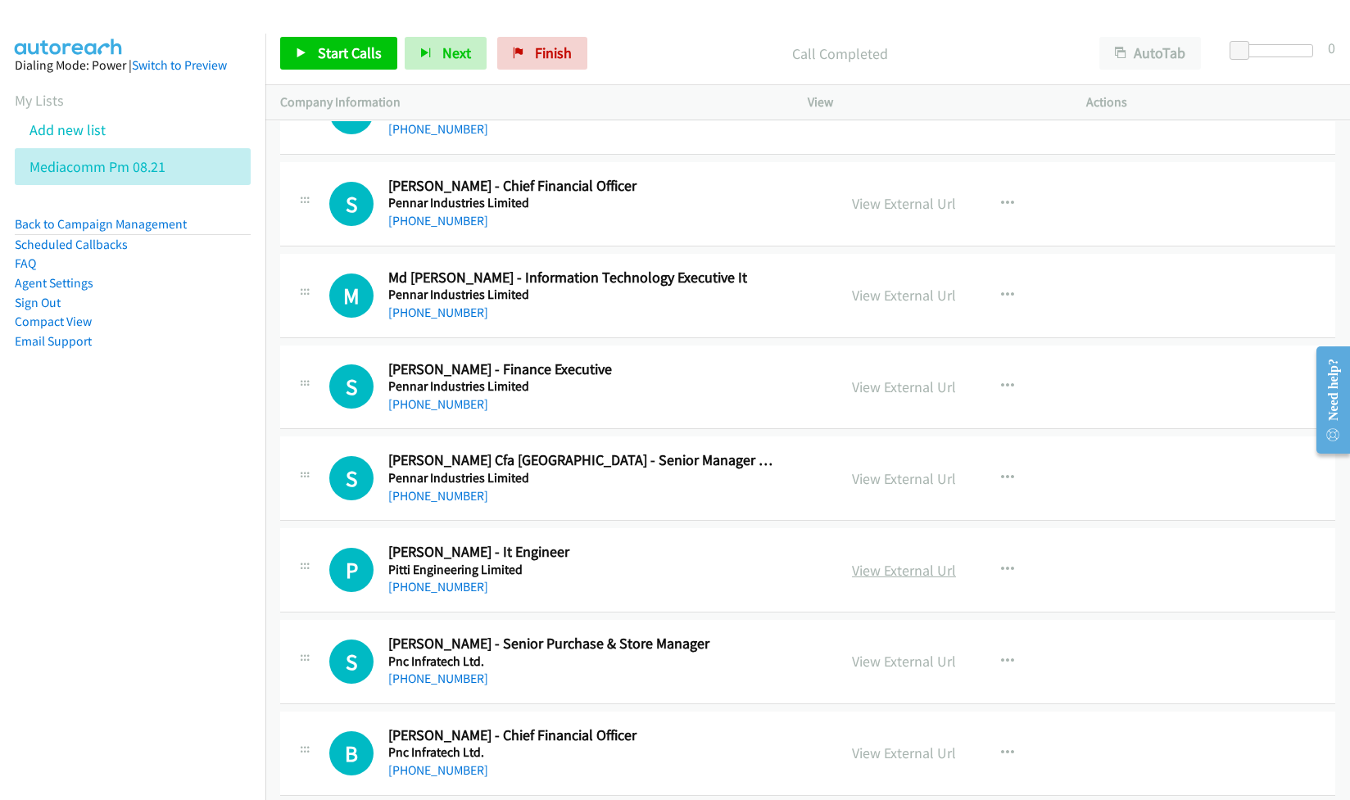
click at [882, 580] on link "View External Url" at bounding box center [904, 570] width 104 height 19
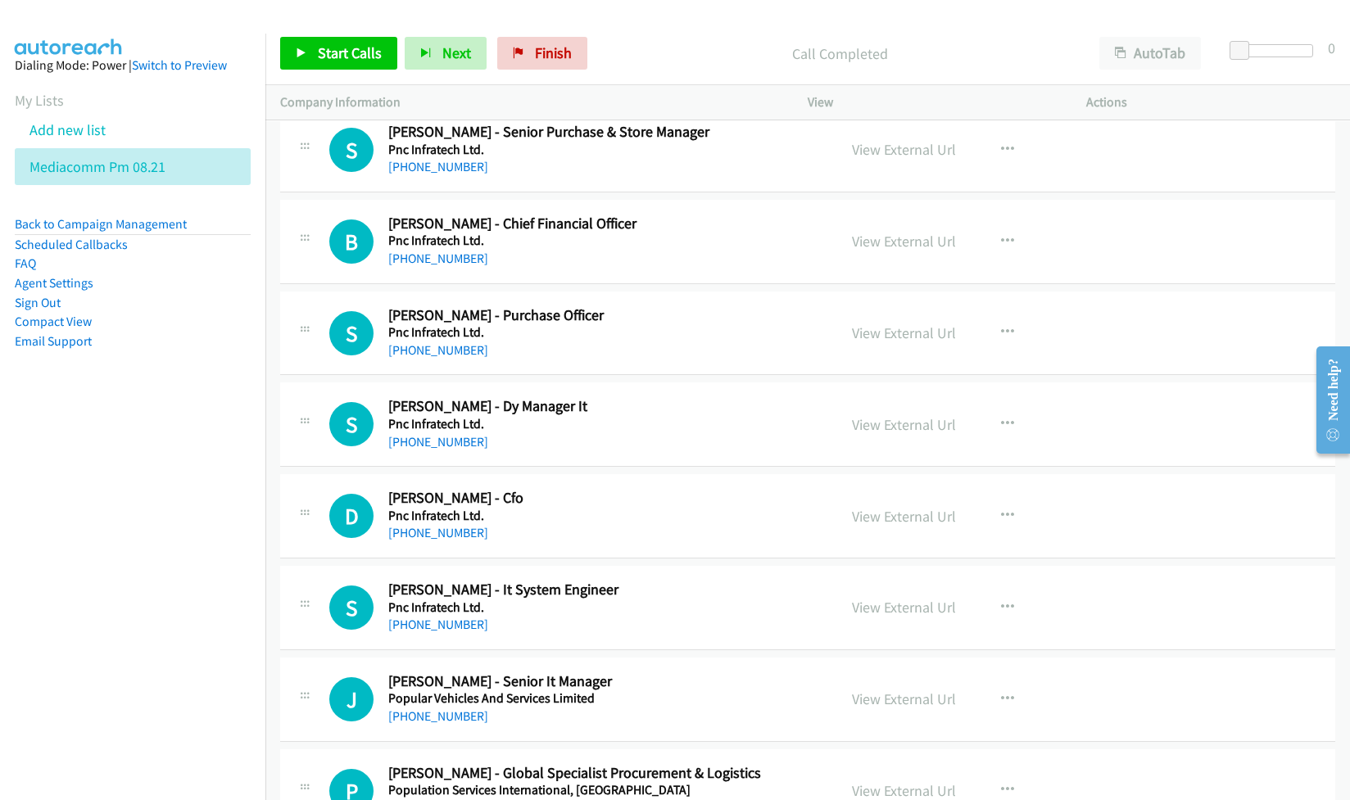
scroll to position [9717, 0]
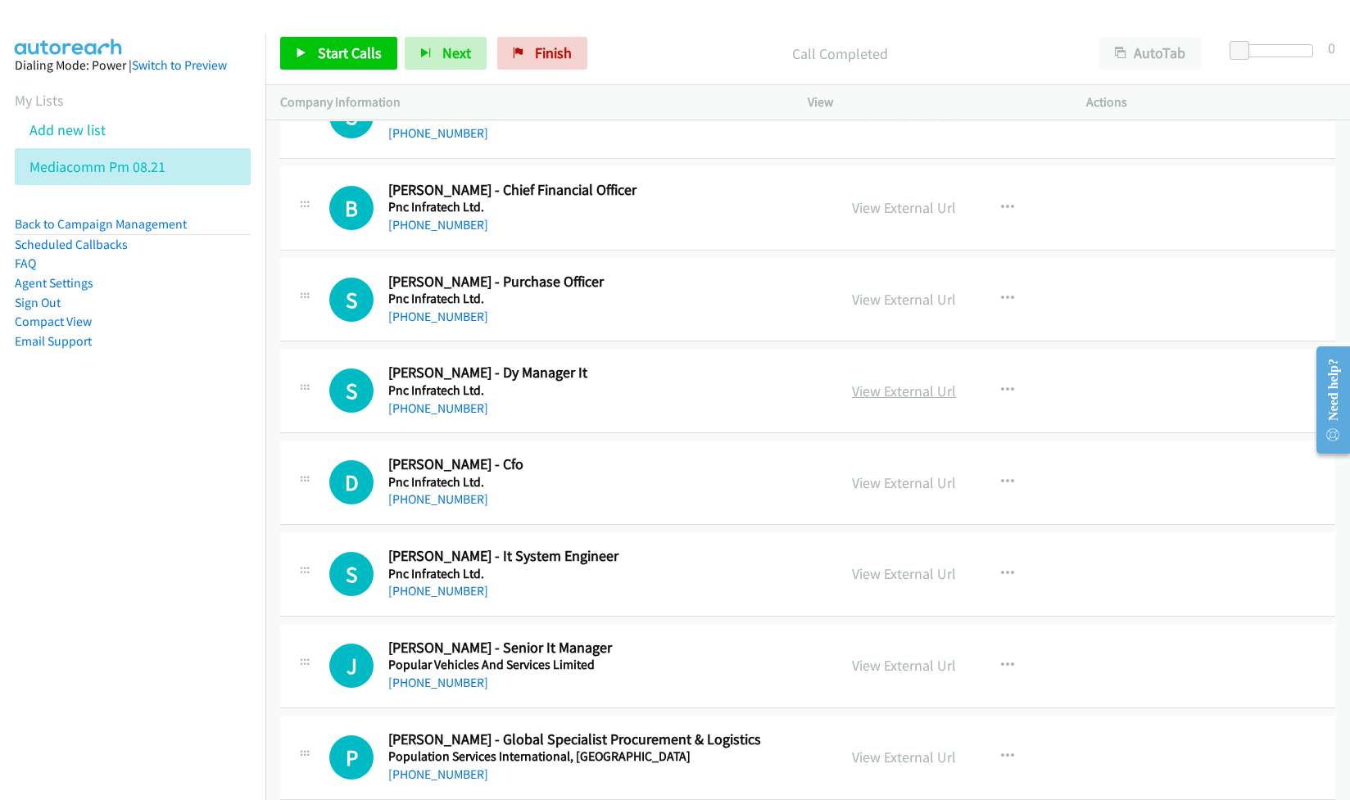
click at [889, 400] on link "View External Url" at bounding box center [904, 391] width 104 height 19
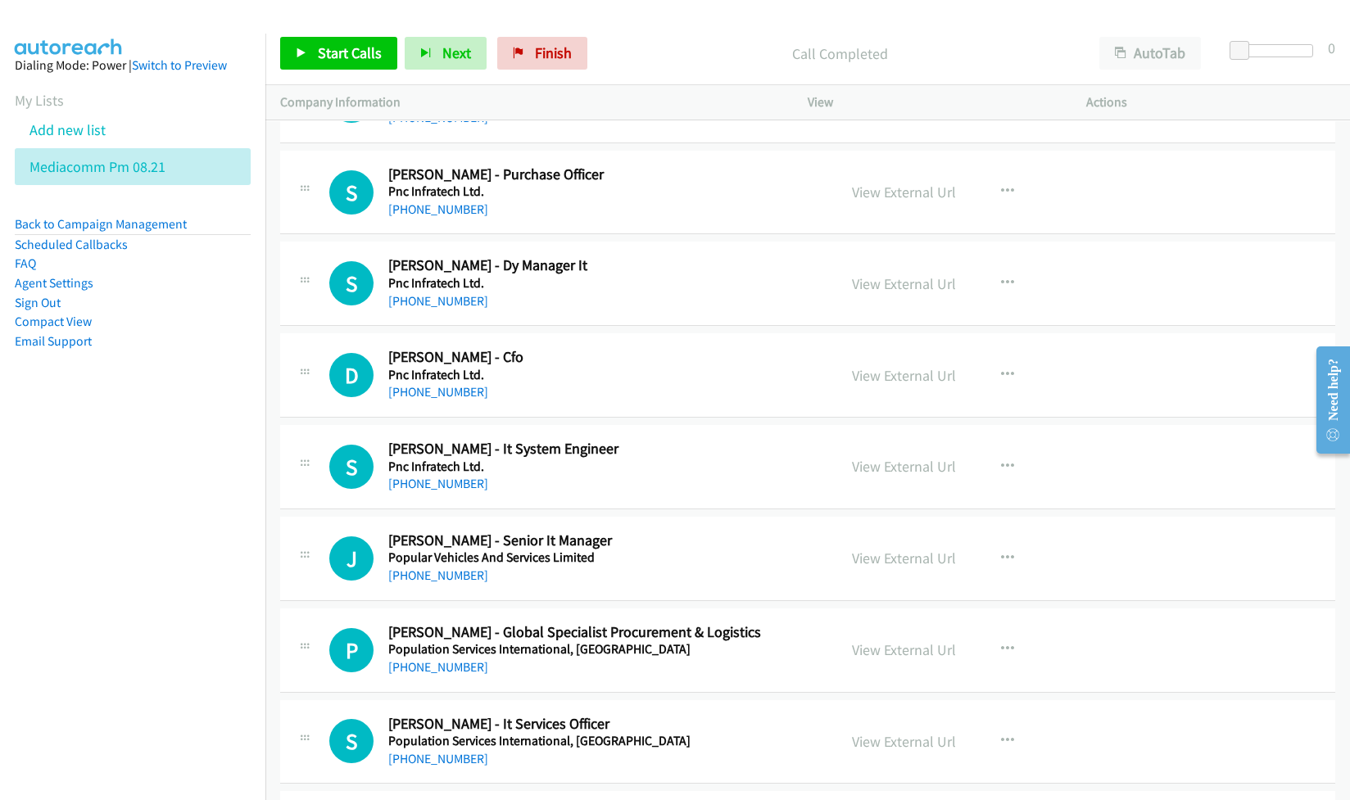
scroll to position [9827, 0]
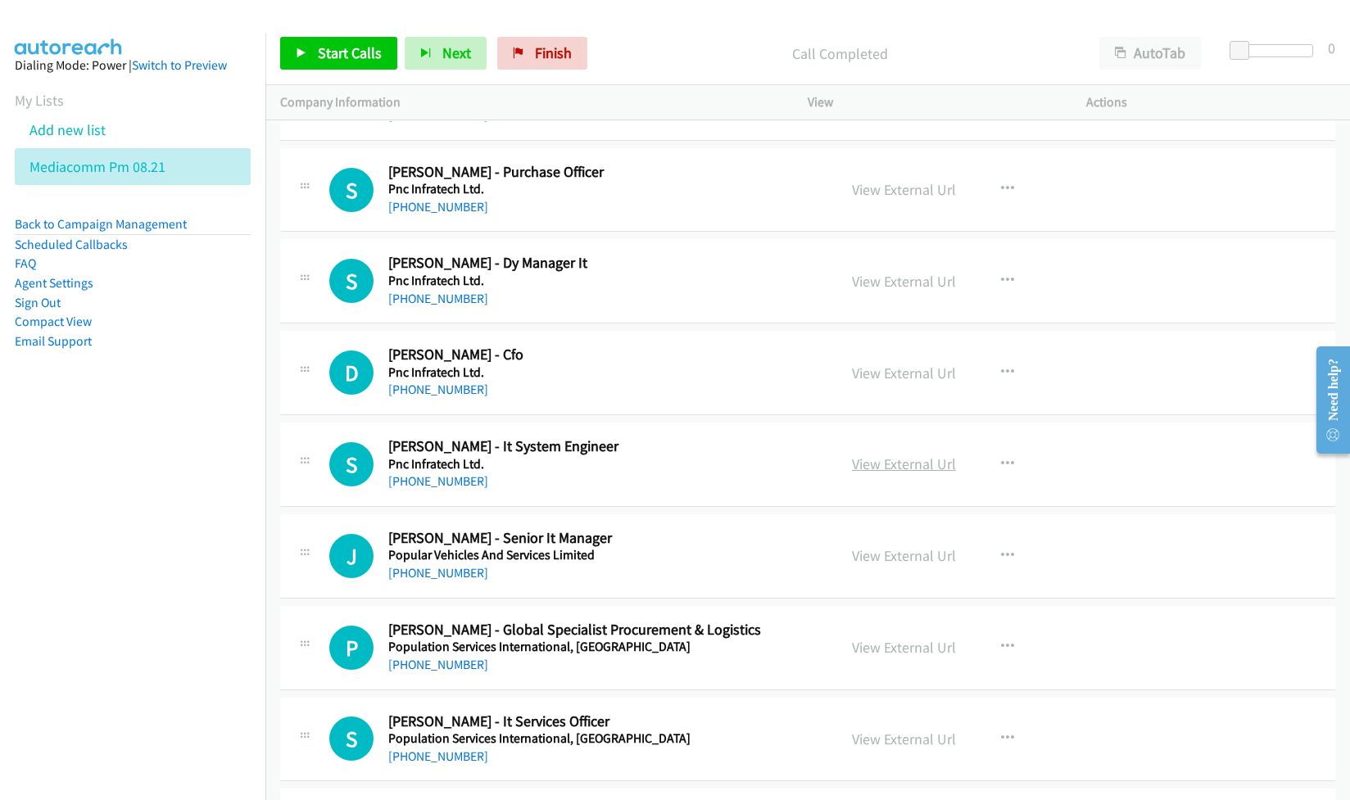
click at [862, 473] on link "View External Url" at bounding box center [904, 464] width 104 height 19
click at [883, 565] on link "View External Url" at bounding box center [904, 555] width 104 height 19
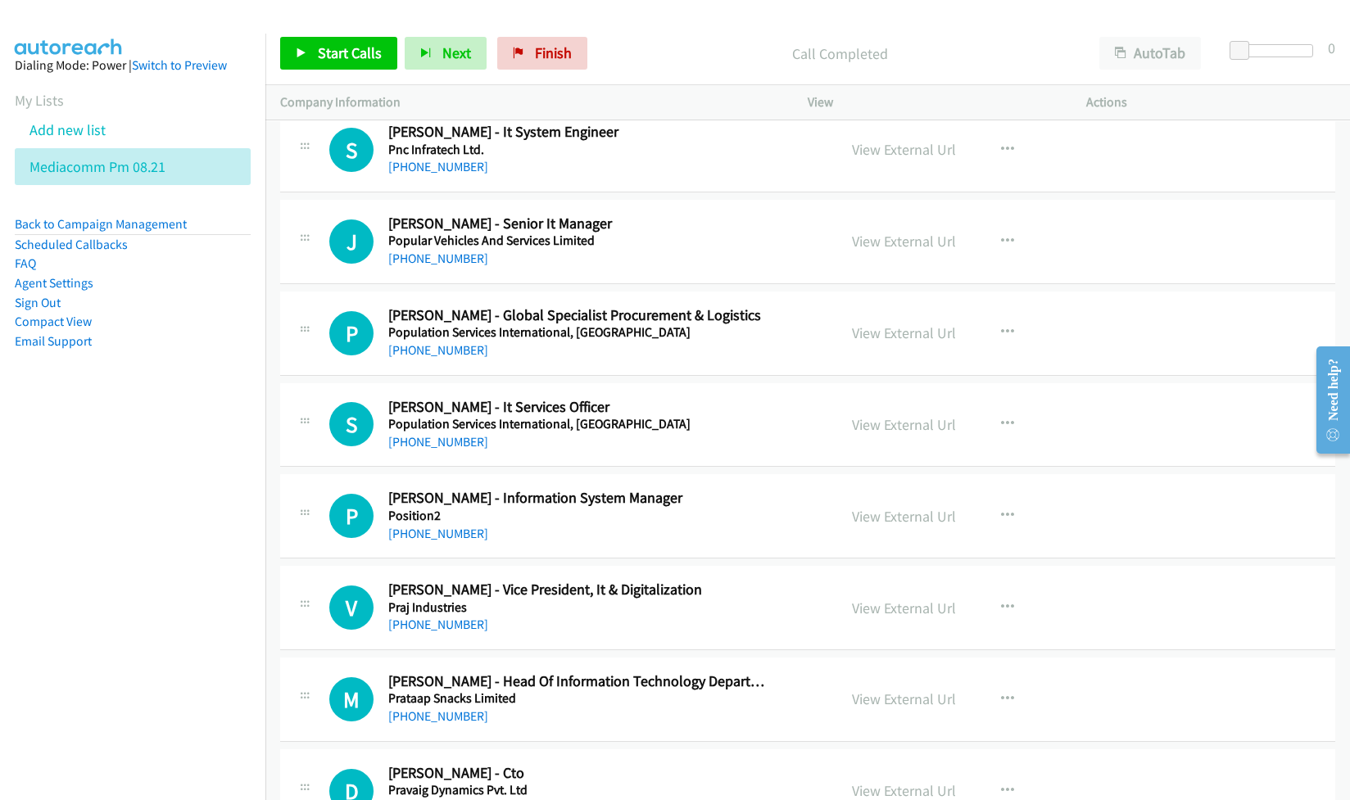
scroll to position [10155, 0]
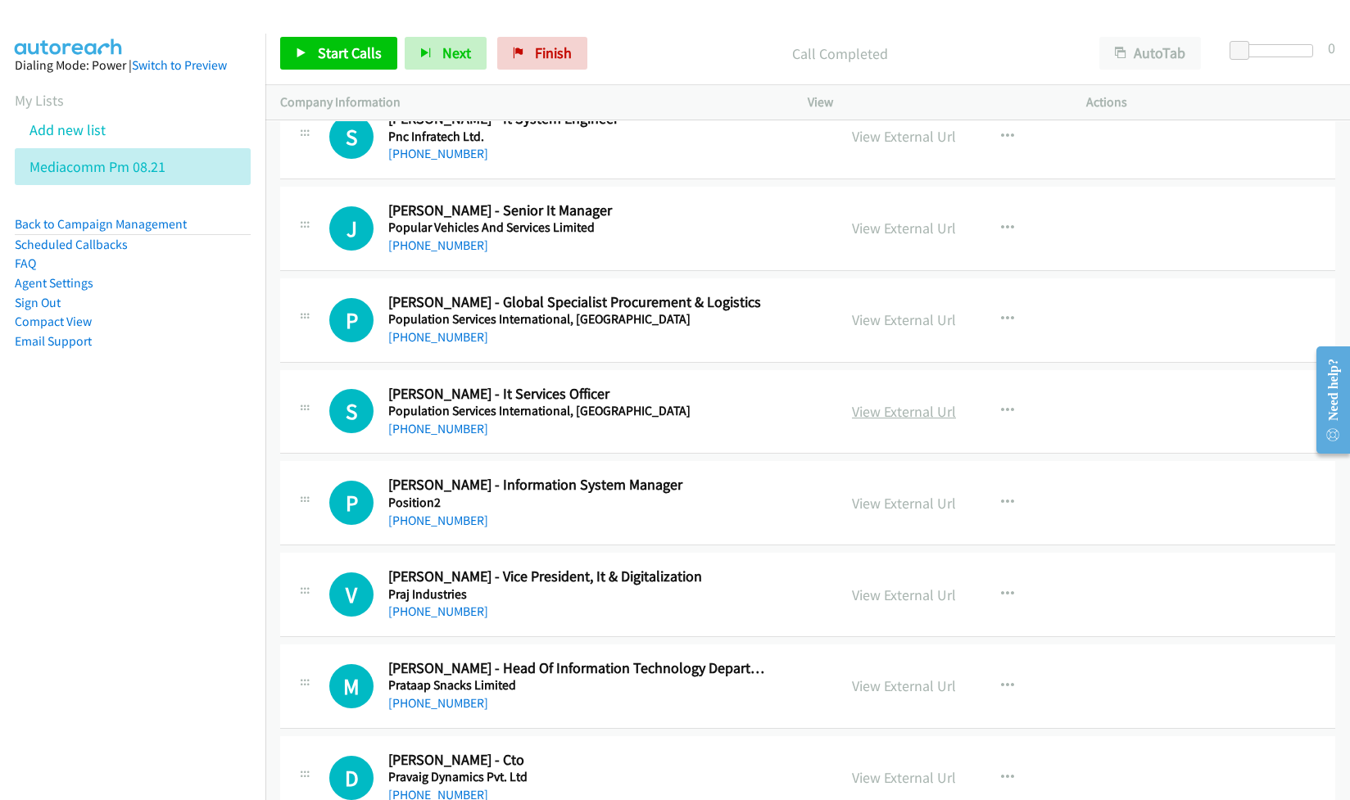
click at [885, 421] on link "View External Url" at bounding box center [904, 411] width 104 height 19
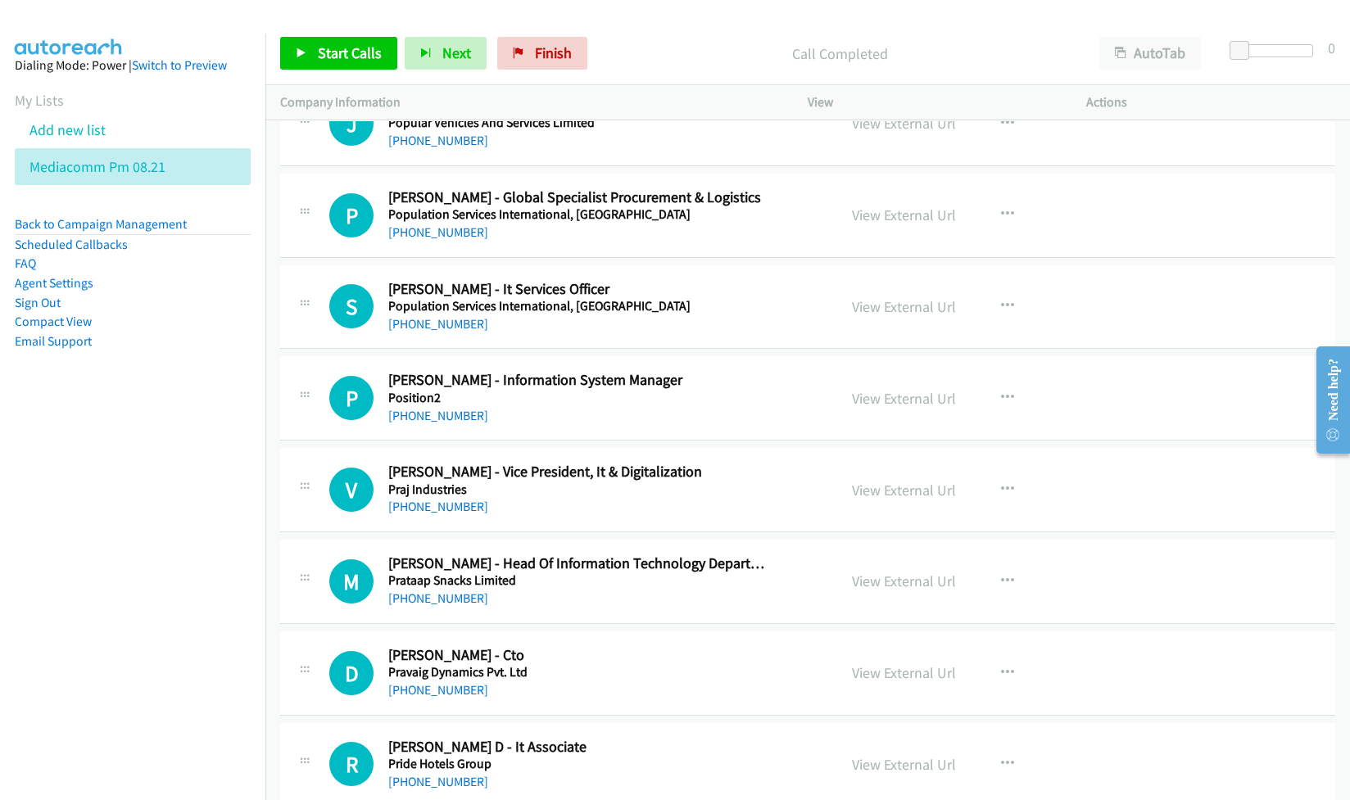
scroll to position [10264, 0]
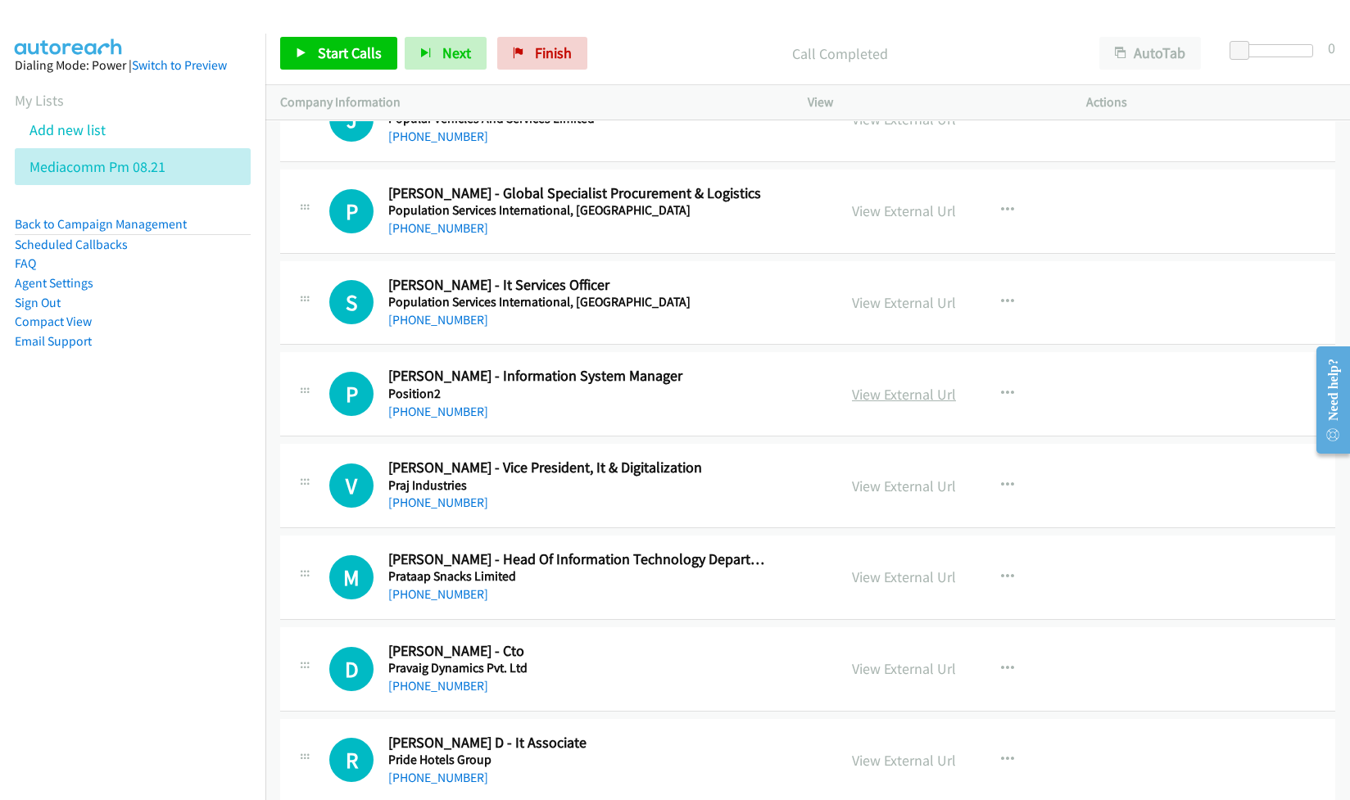
click at [866, 404] on link "View External Url" at bounding box center [904, 394] width 104 height 19
click at [888, 495] on link "View External Url" at bounding box center [904, 486] width 104 height 19
click at [875, 586] on link "View External Url" at bounding box center [904, 577] width 104 height 19
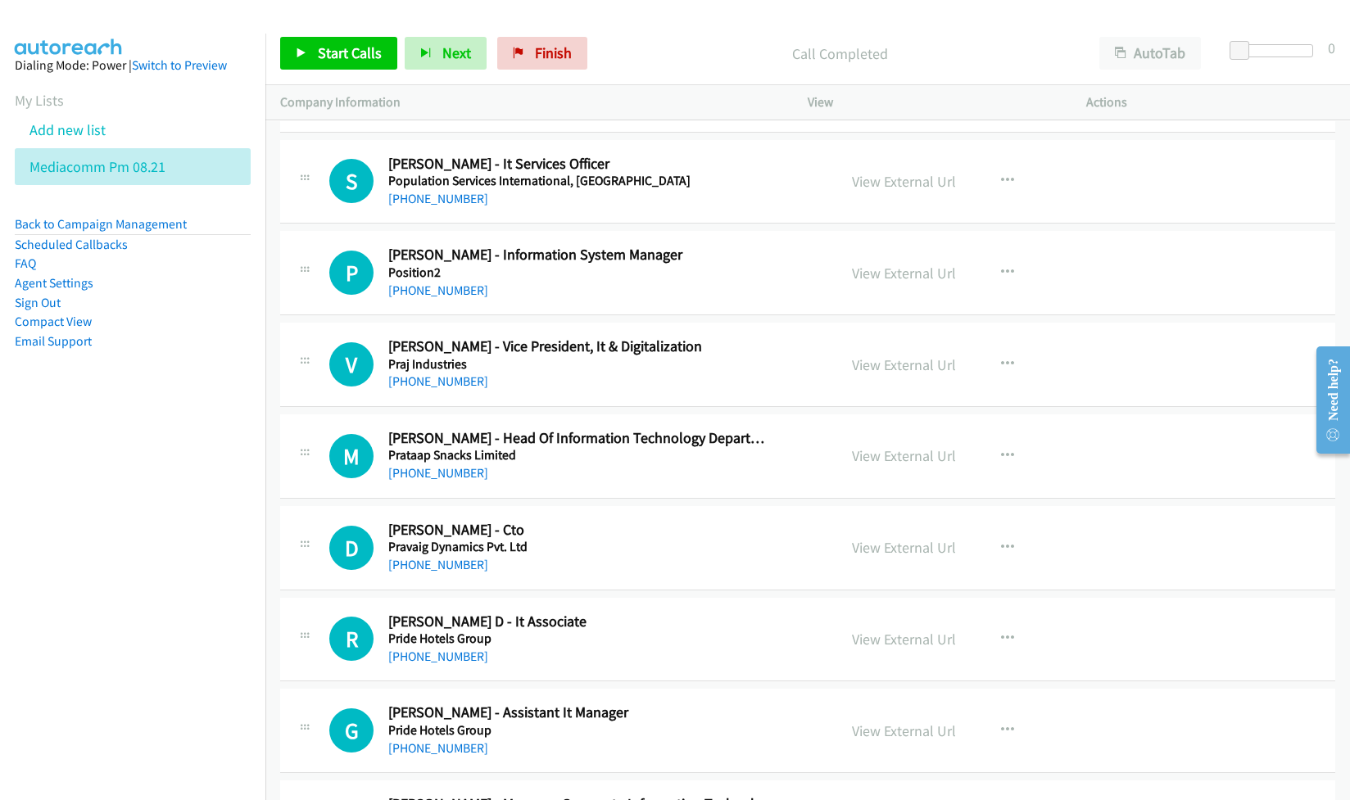
scroll to position [10482, 0]
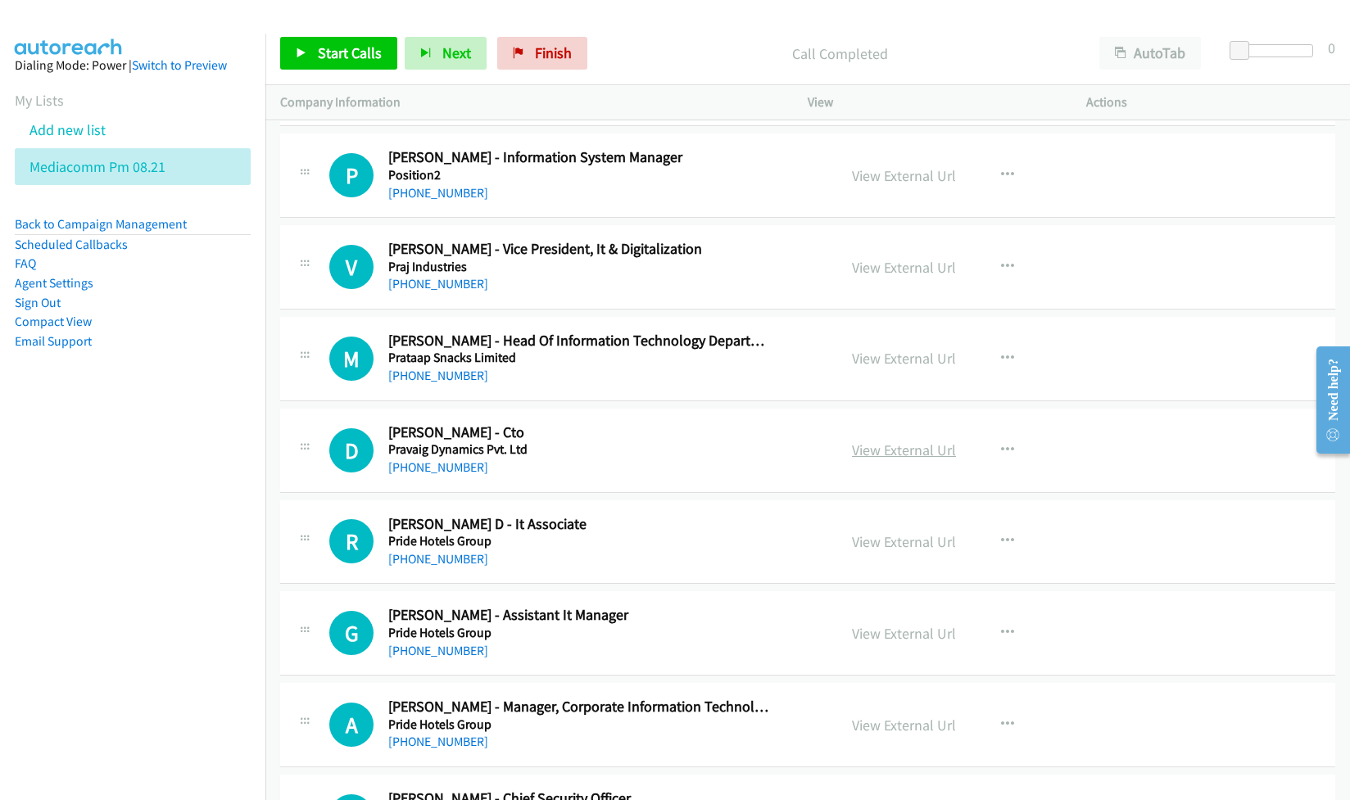
click at [889, 459] on link "View External Url" at bounding box center [904, 450] width 104 height 19
click at [911, 551] on link "View External Url" at bounding box center [904, 541] width 104 height 19
click at [894, 643] on link "View External Url" at bounding box center [904, 633] width 104 height 19
click at [907, 735] on link "View External Url" at bounding box center [904, 725] width 104 height 19
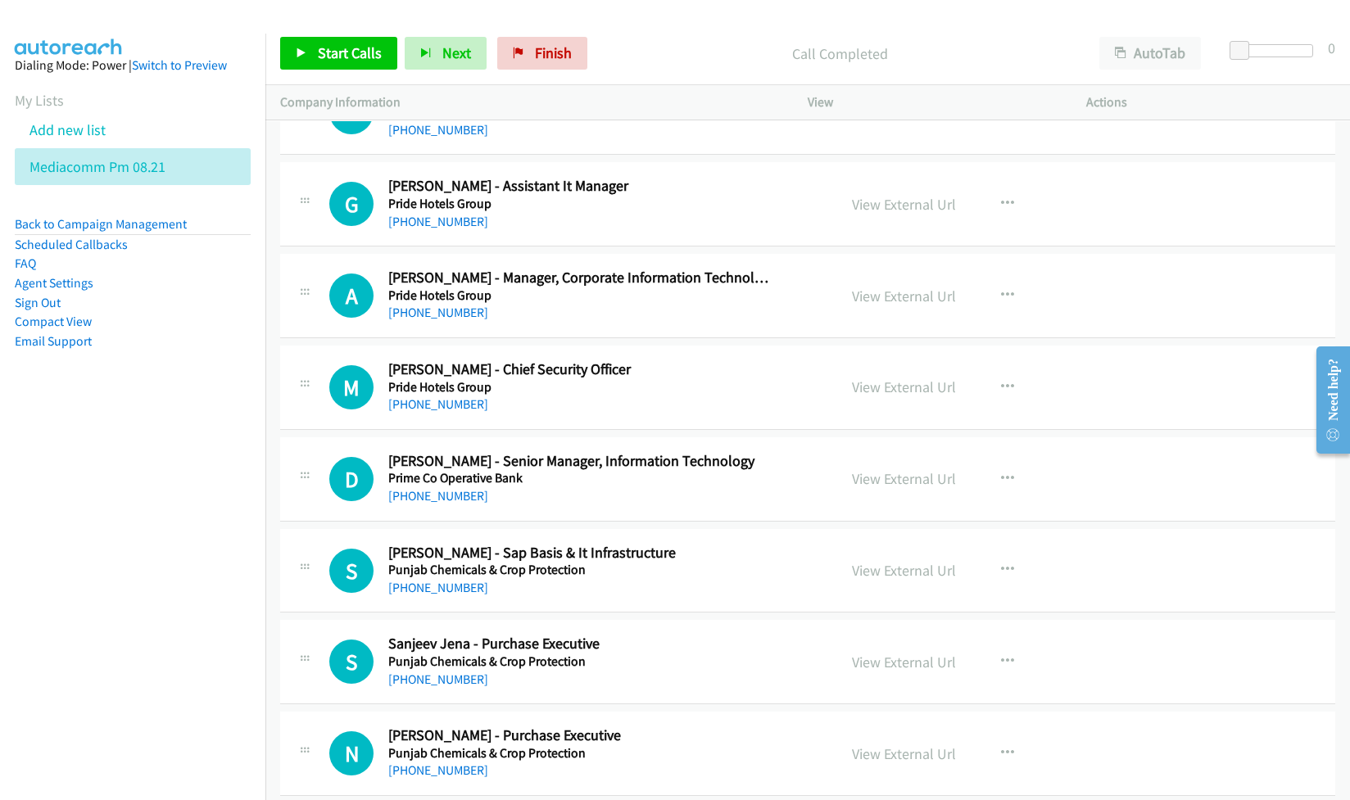
scroll to position [10919, 0]
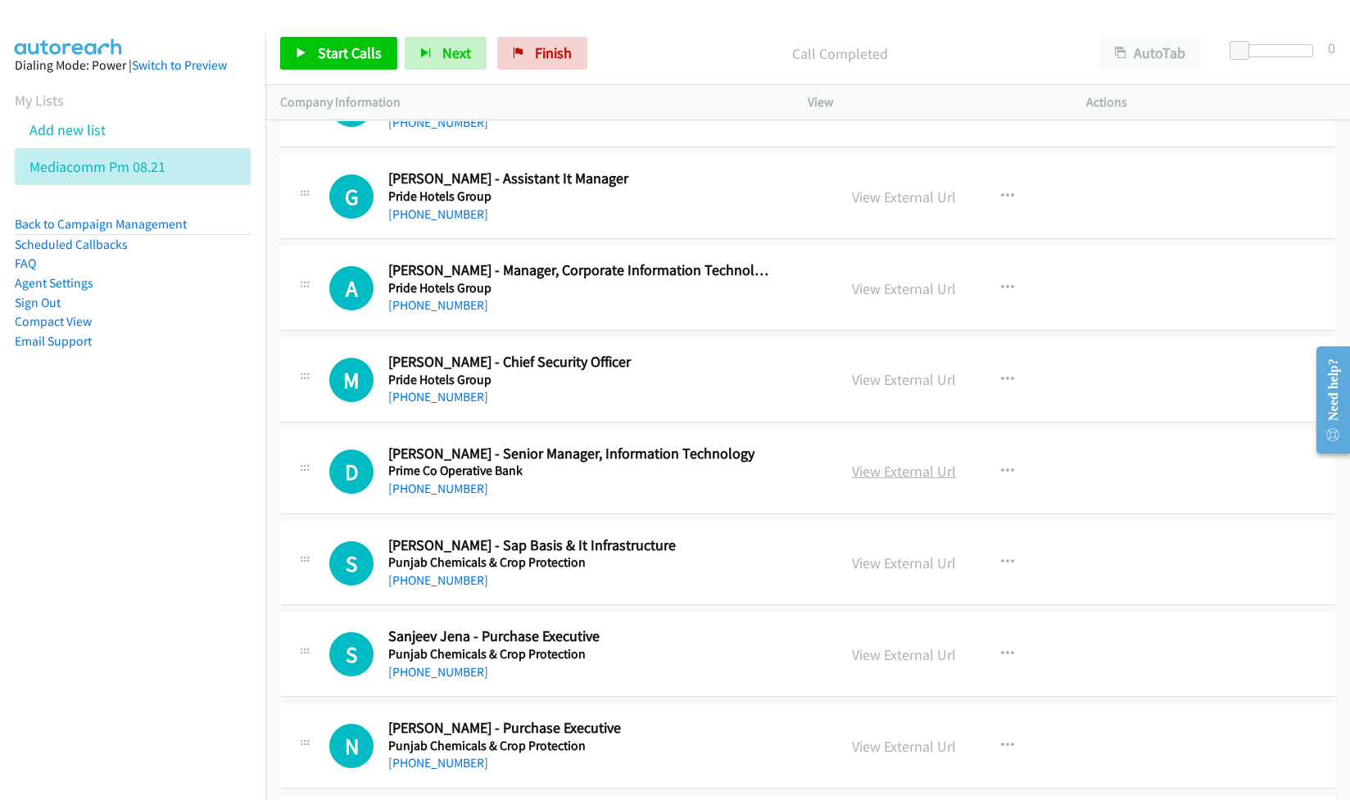
click at [881, 481] on link "View External Url" at bounding box center [904, 471] width 104 height 19
click at [875, 572] on link "View External Url" at bounding box center [904, 563] width 104 height 19
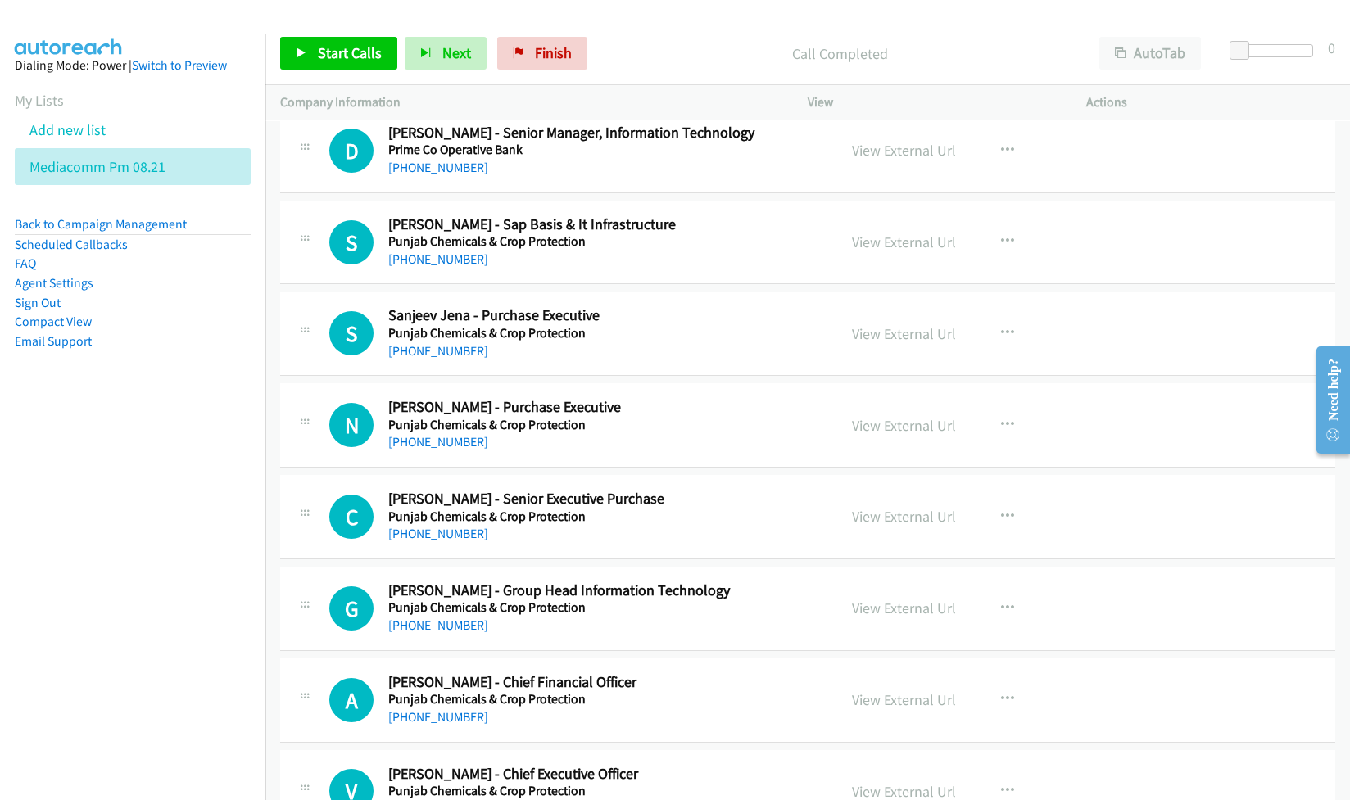
scroll to position [11246, 0]
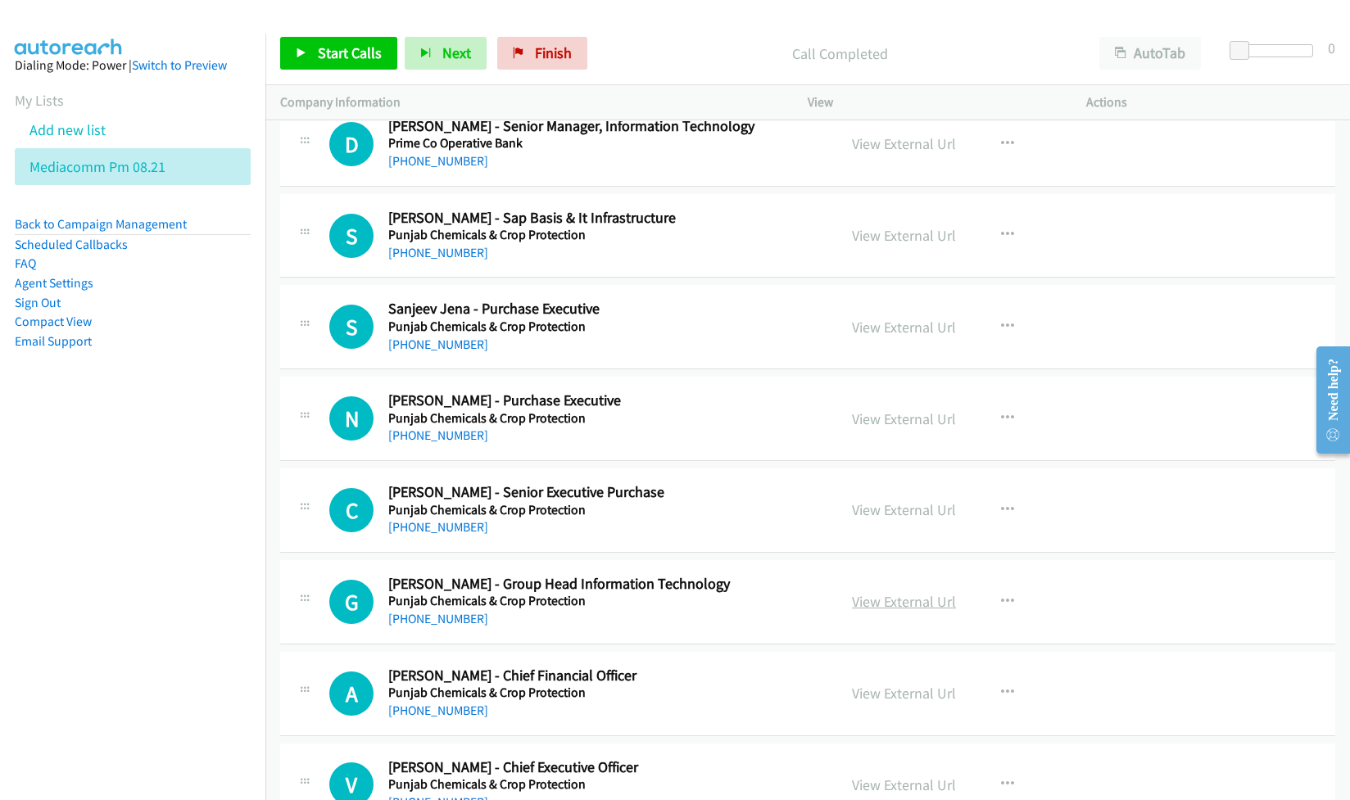
click at [879, 611] on link "View External Url" at bounding box center [904, 601] width 104 height 19
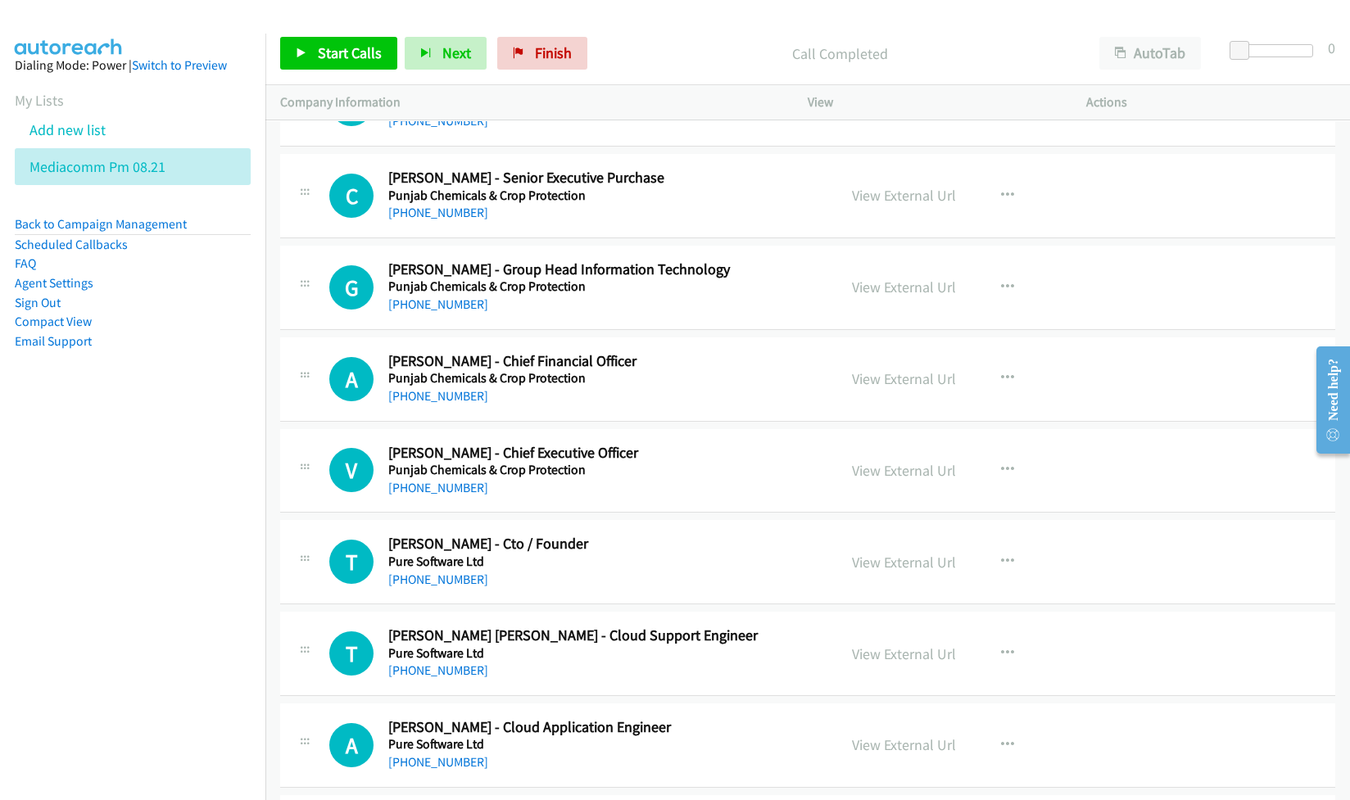
scroll to position [11574, 0]
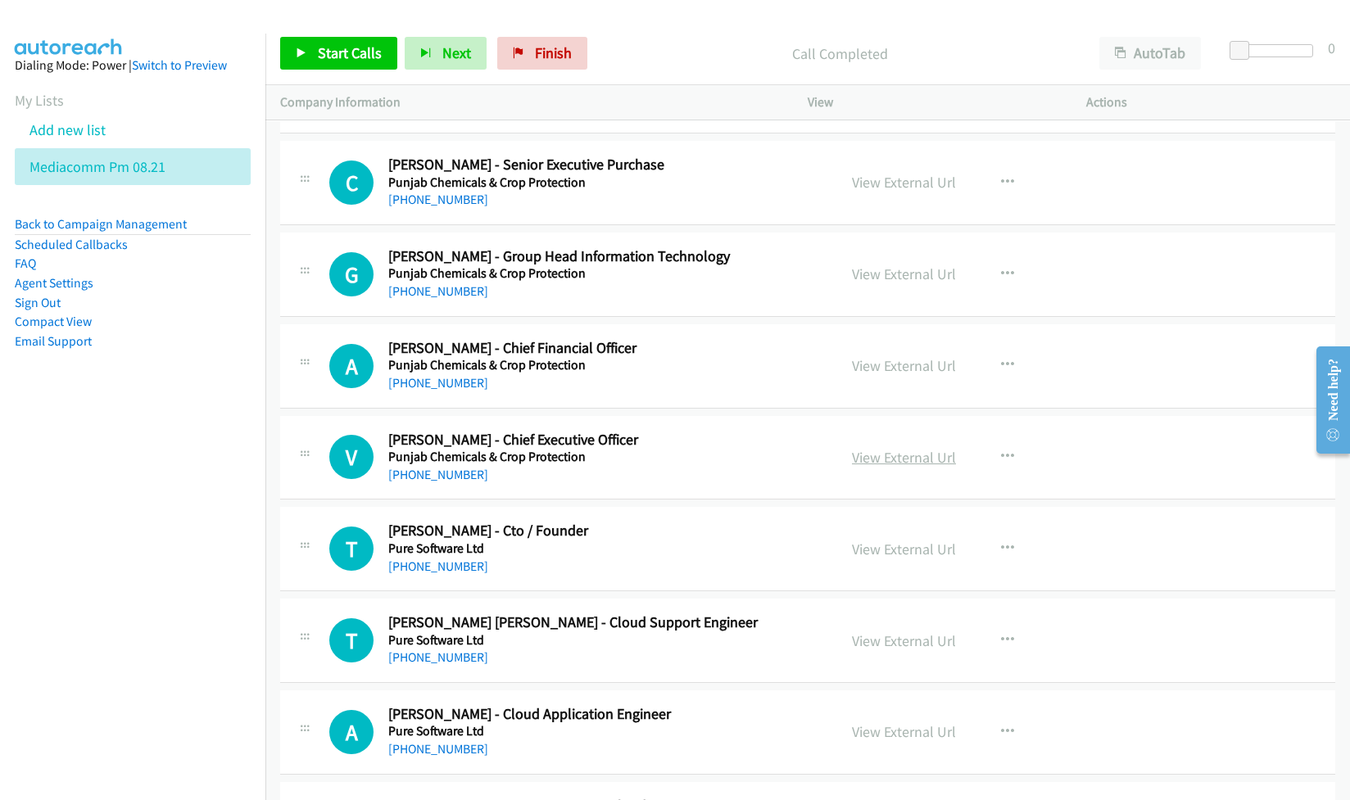
click at [905, 467] on link "View External Url" at bounding box center [904, 457] width 104 height 19
click at [886, 559] on link "View External Url" at bounding box center [904, 549] width 104 height 19
click at [875, 650] on link "View External Url" at bounding box center [904, 640] width 104 height 19
click at [882, 741] on link "View External Url" at bounding box center [904, 731] width 104 height 19
